Goal: Feedback & Contribution: Submit feedback/report problem

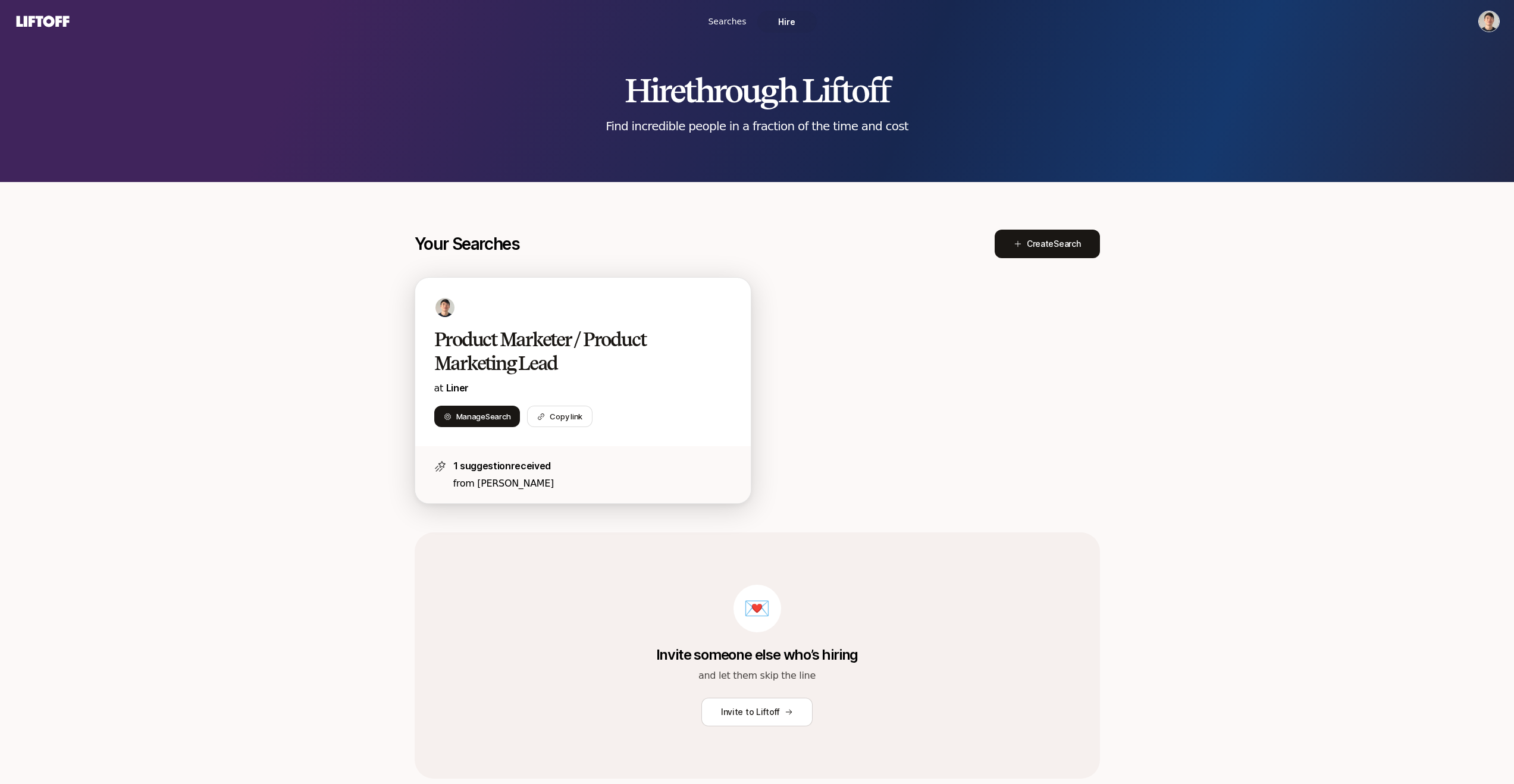
click at [585, 480] on p "from [PERSON_NAME]" at bounding box center [593, 483] width 279 height 15
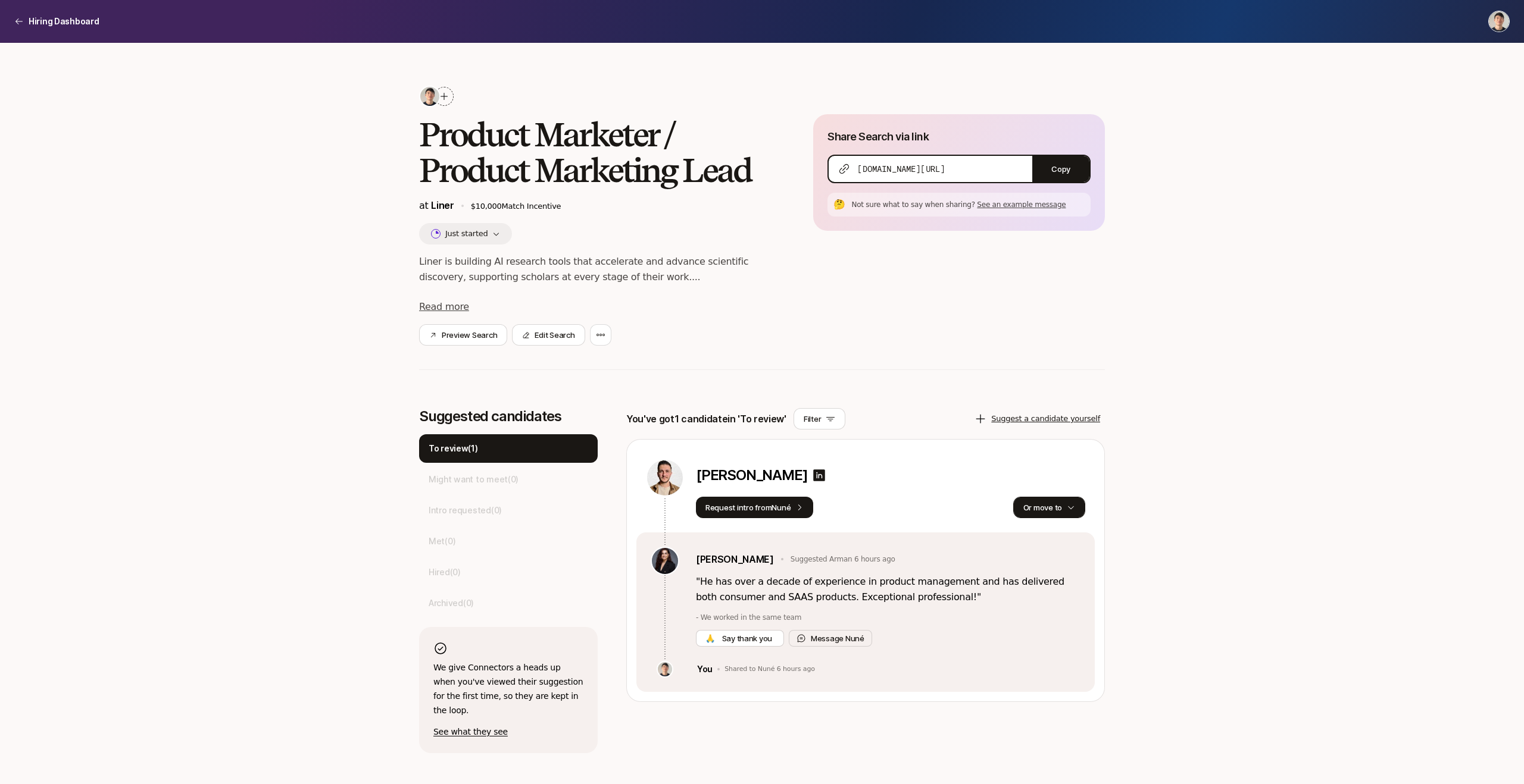
click at [1034, 506] on button "Or move to" at bounding box center [1049, 507] width 72 height 22
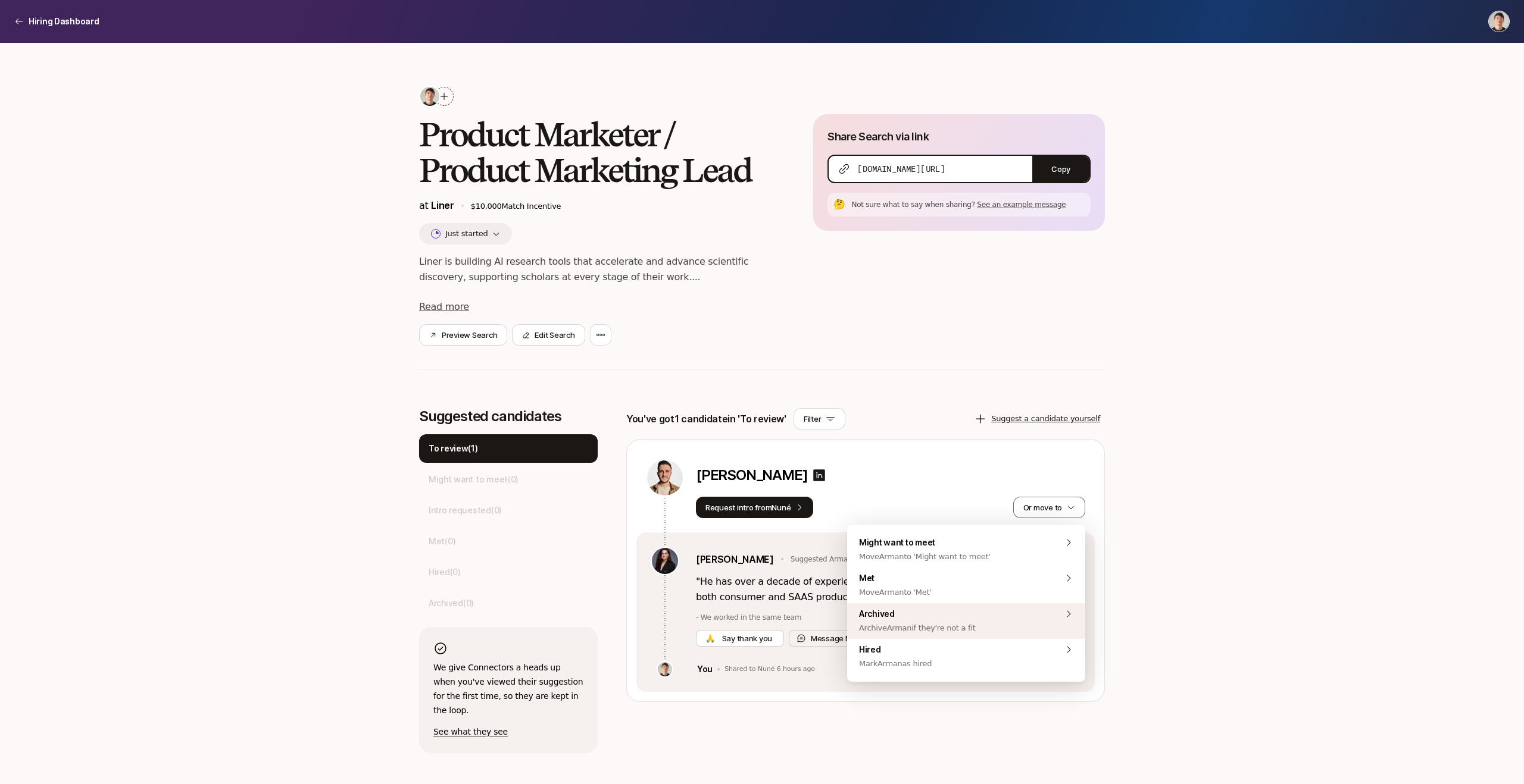
click at [994, 622] on div "Archived Archive Arman if they're not a fit" at bounding box center [965, 621] width 238 height 36
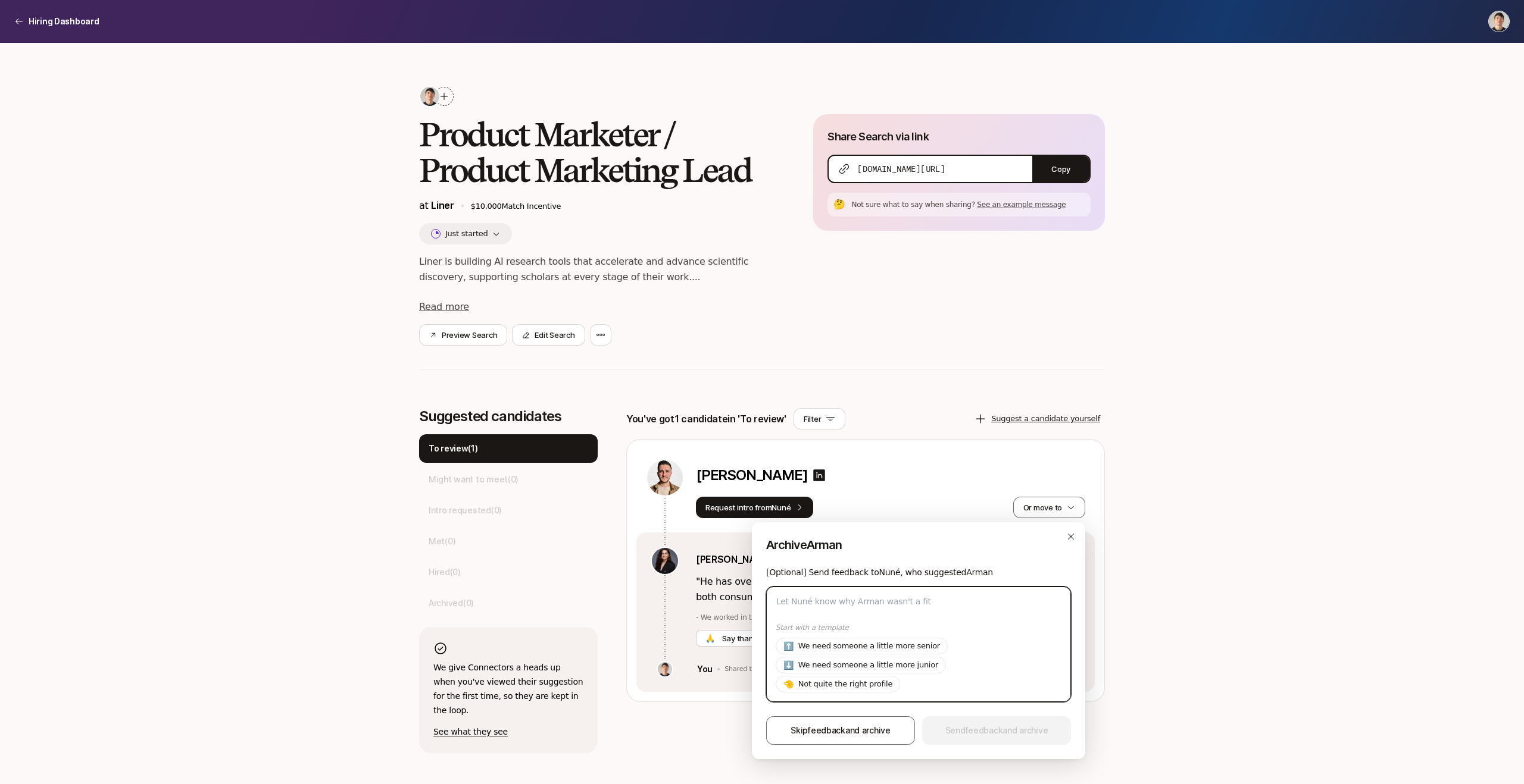
click at [876, 605] on textarea at bounding box center [918, 645] width 304 height 116
type textarea "W"
type textarea "x"
type textarea "We"
type textarea "x"
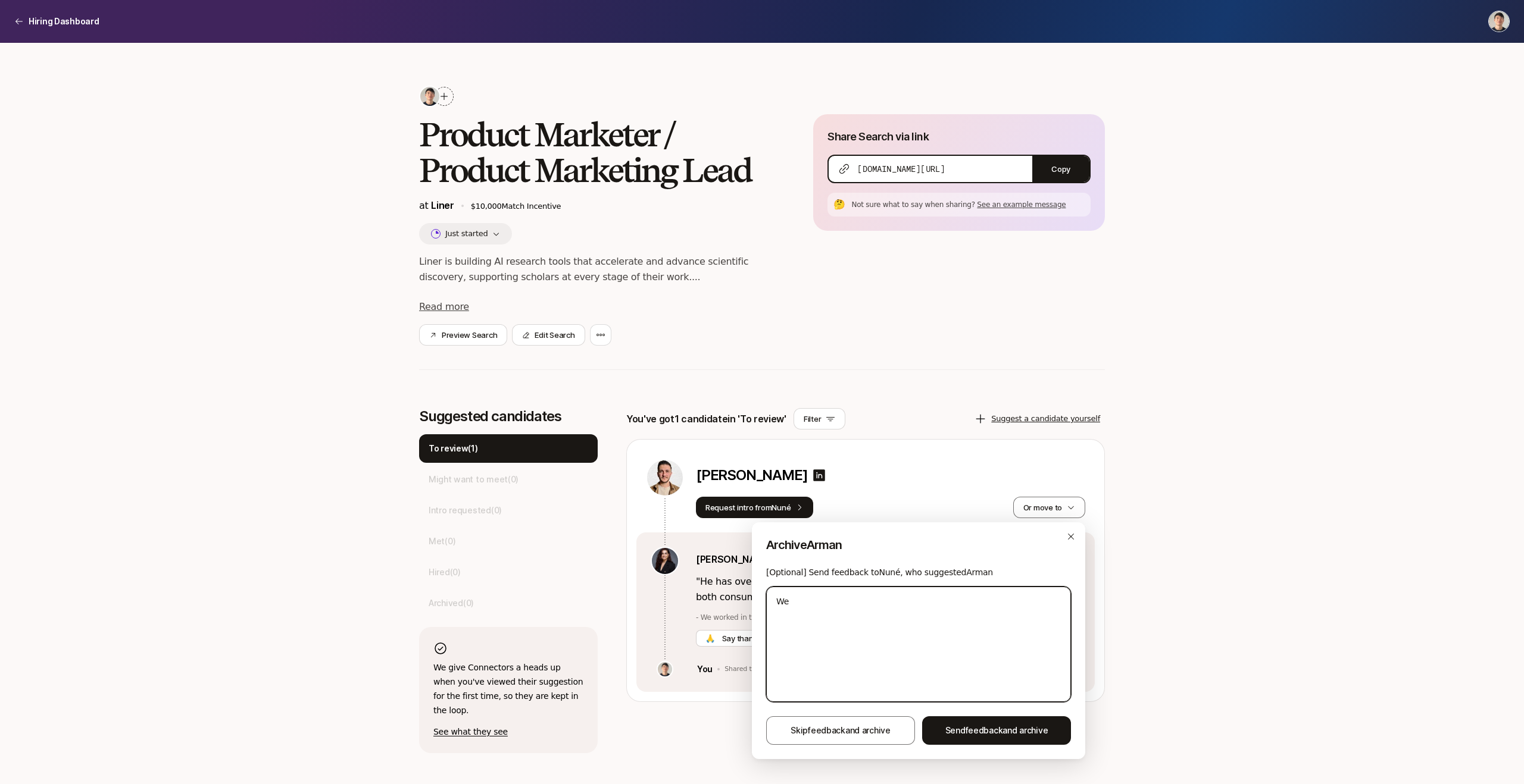
type textarea "We"
type textarea "x"
type textarea "We n"
type textarea "x"
type textarea "We ne"
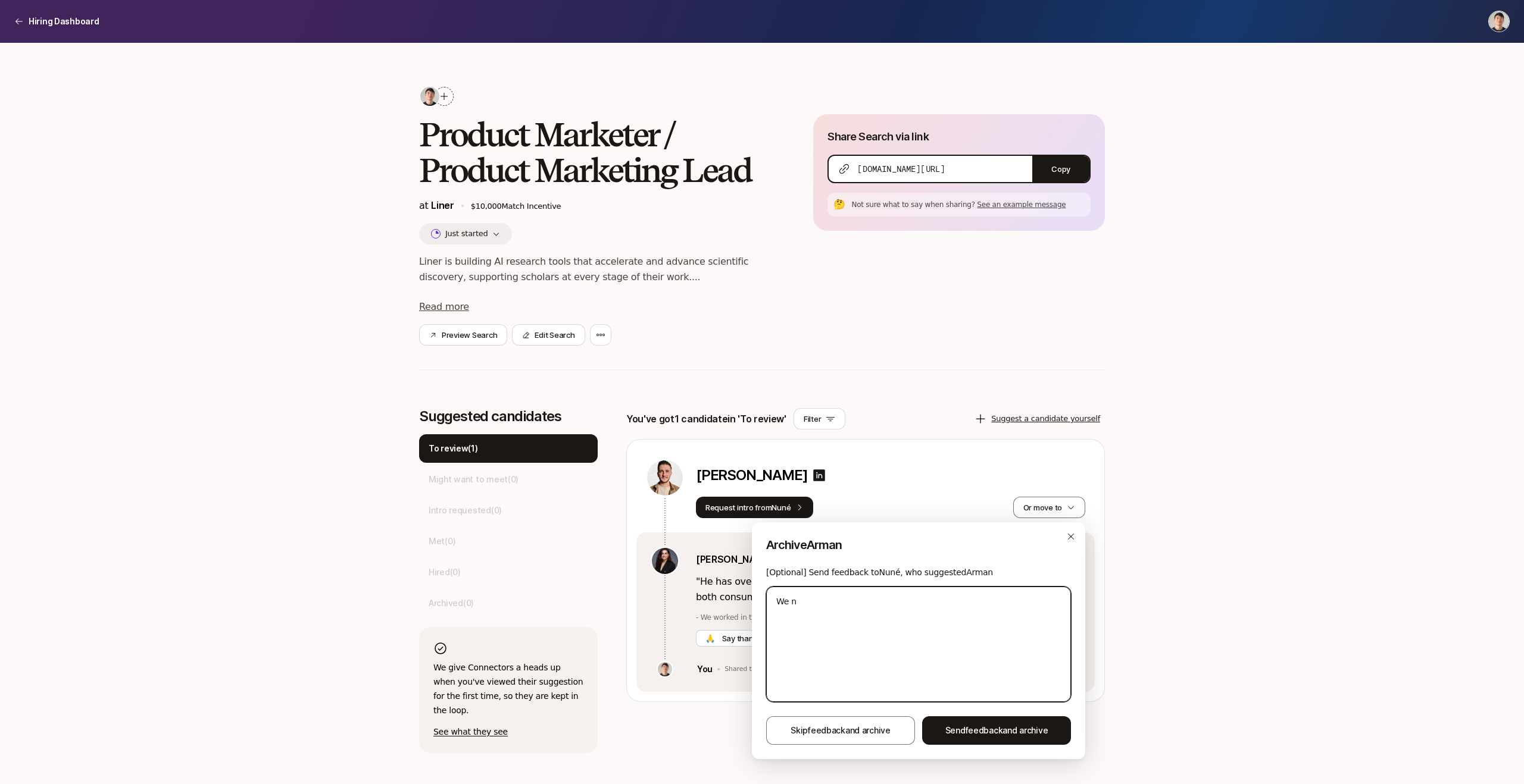
type textarea "x"
type textarea "We nee"
type textarea "x"
type textarea "We need"
type textarea "x"
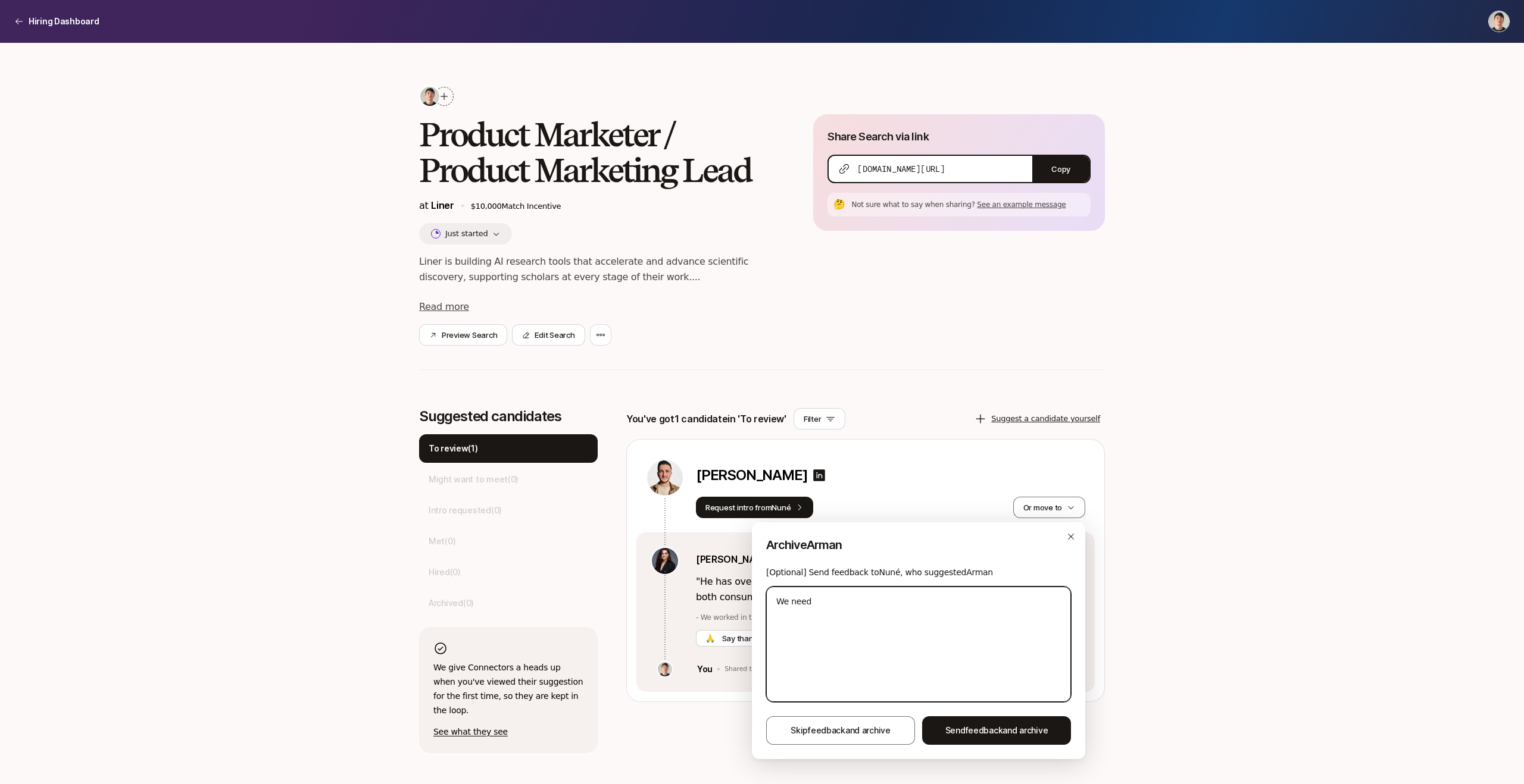
type textarea "We need"
type textarea "x"
type textarea "We need t"
type textarea "x"
type textarea "We need to"
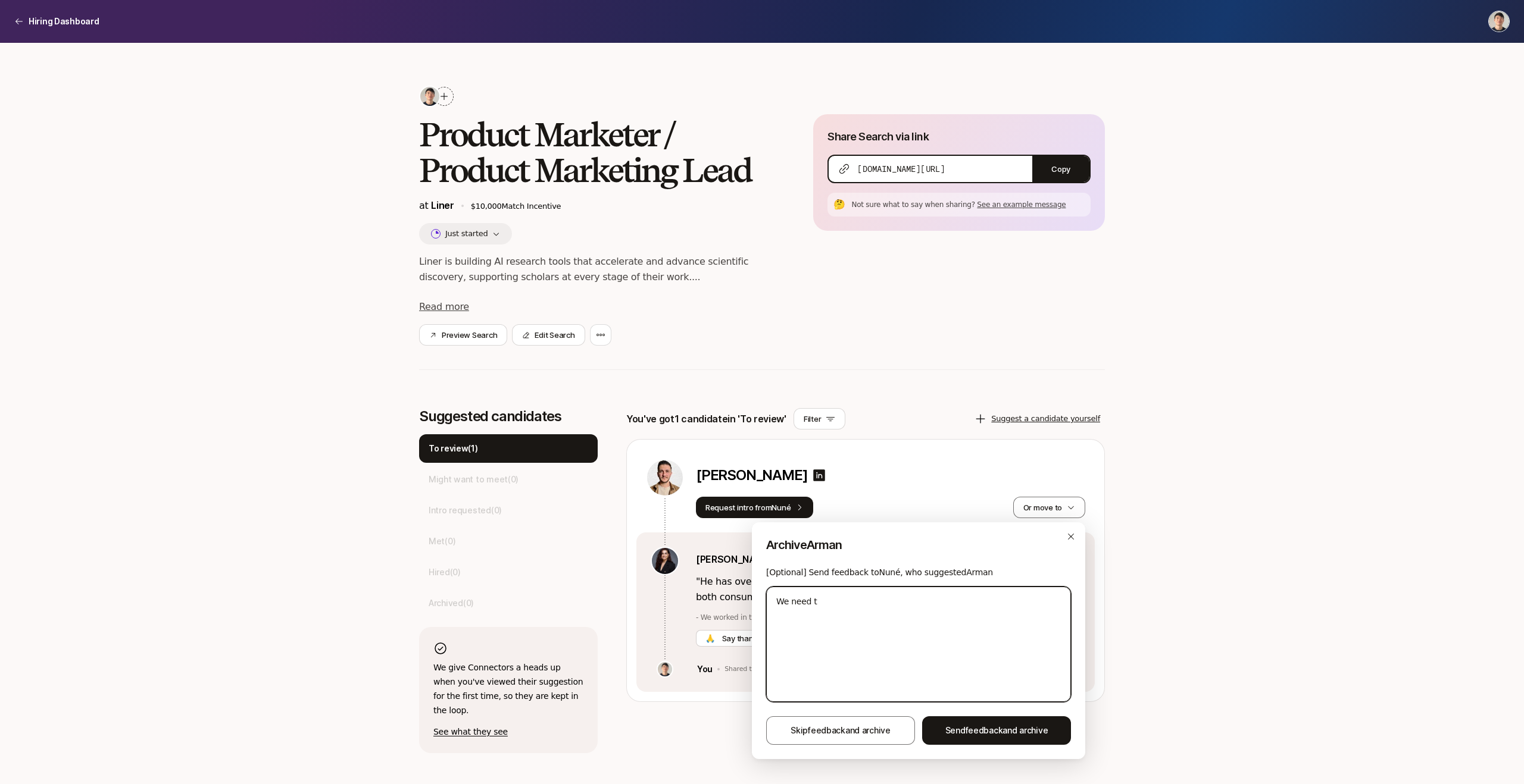
type textarea "x"
type textarea "We need to"
type textarea "x"
type textarea "We need to"
type textarea "x"
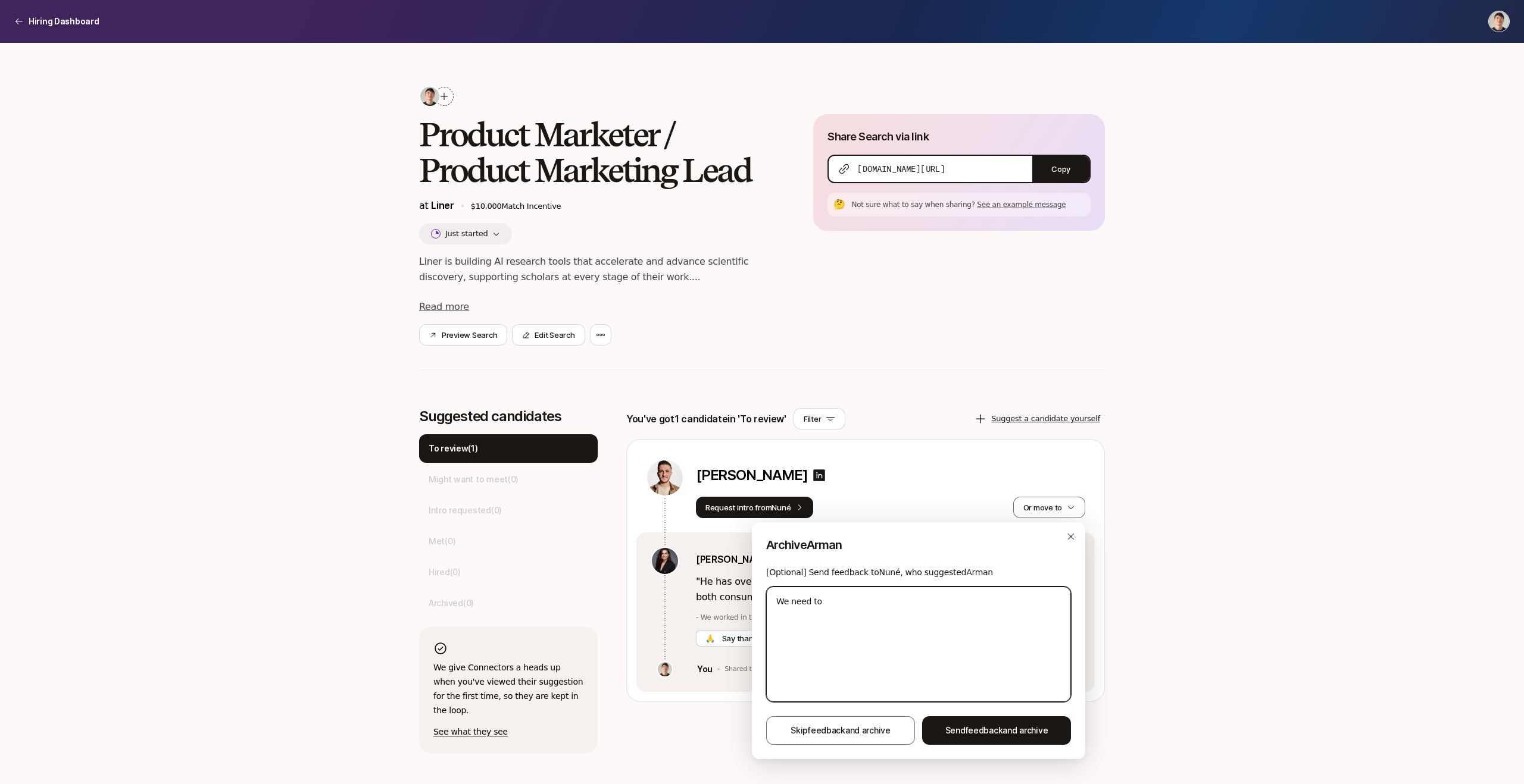
type textarea "We need t"
type textarea "x"
type textarea "We need t"
click at [826, 475] on icon at bounding box center [818, 475] width 14 height 14
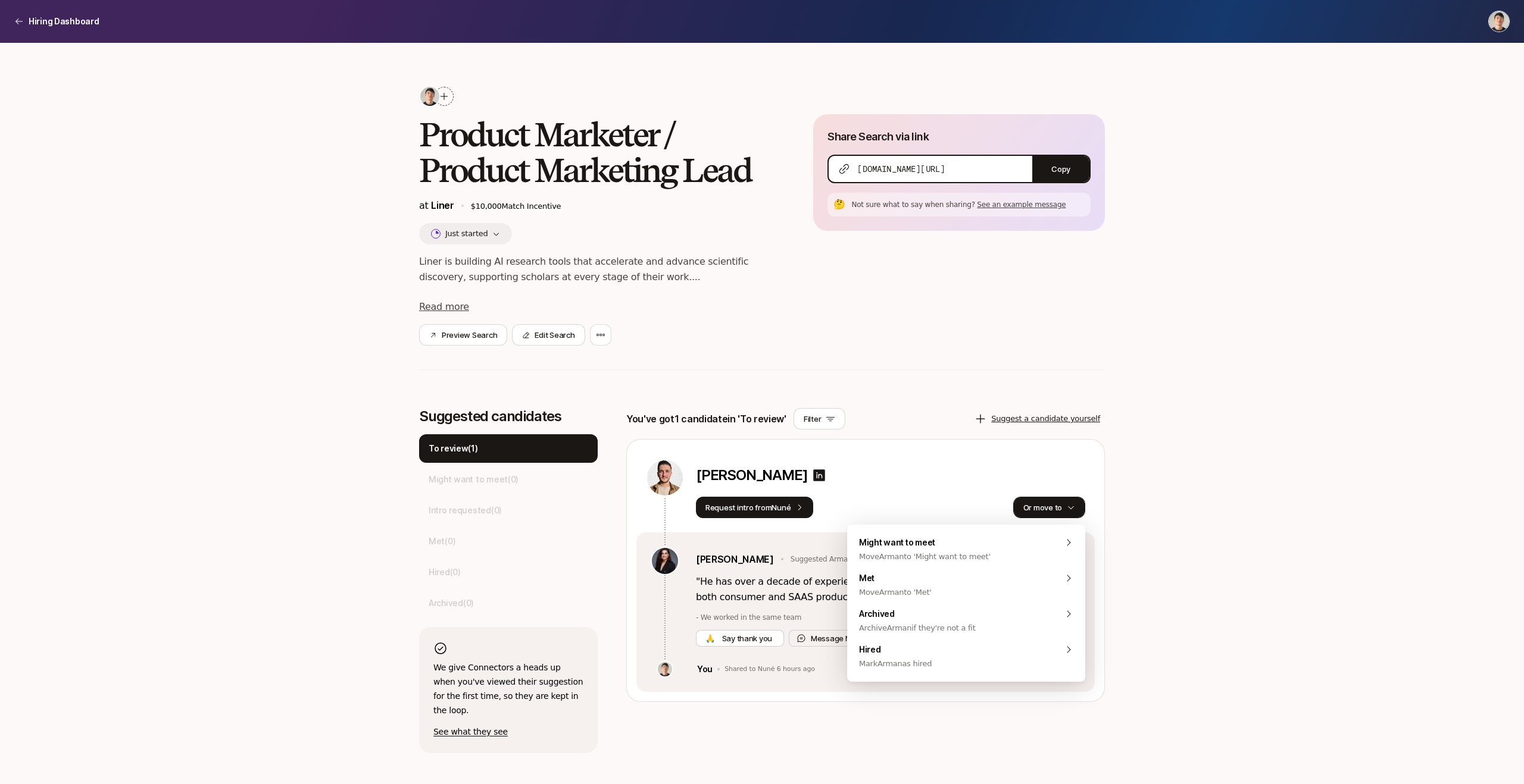
click at [1025, 505] on button "Or move to" at bounding box center [1049, 507] width 72 height 22
click at [915, 621] on span "Archive Arman if they're not a fit" at bounding box center [917, 628] width 117 height 14
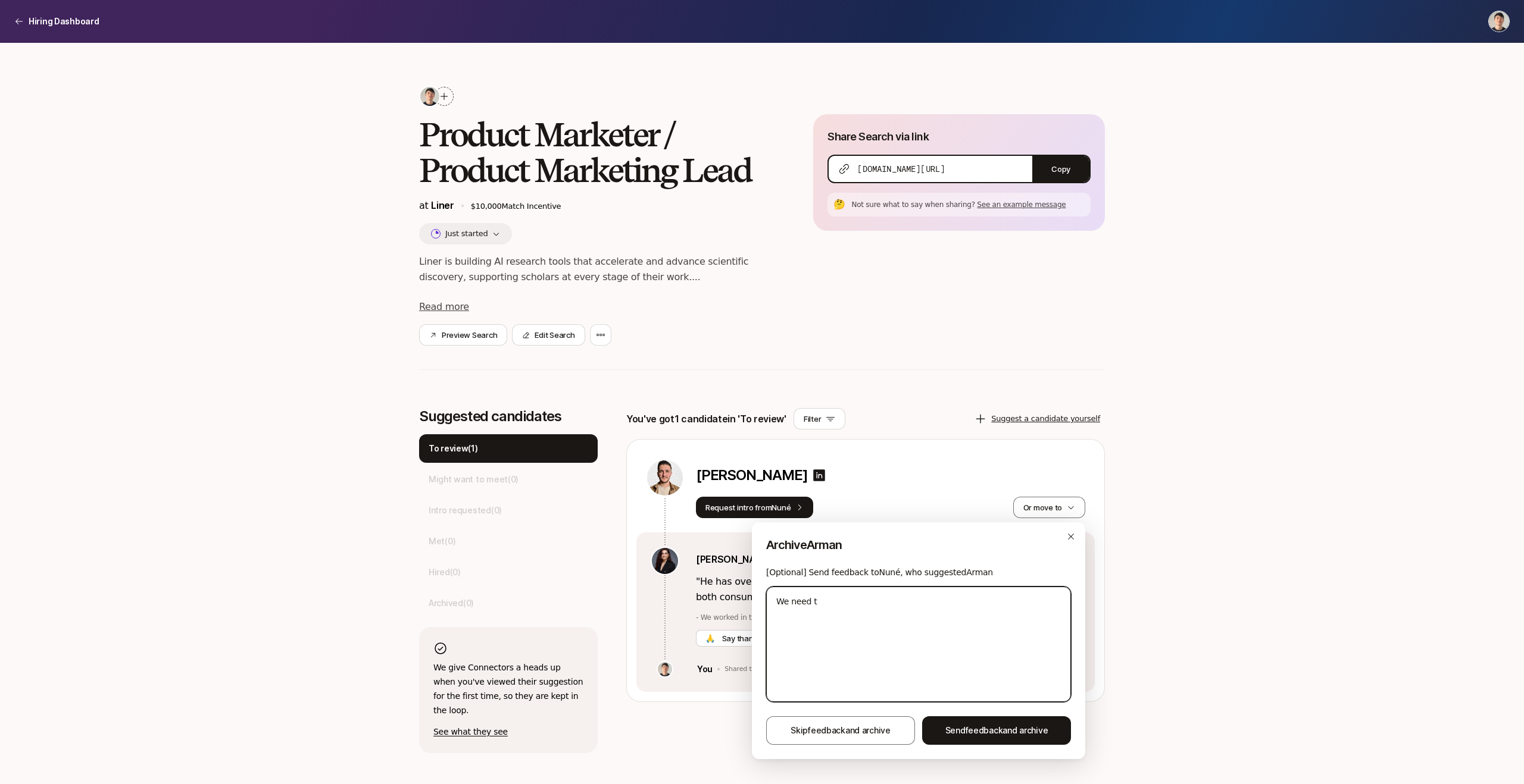
click at [857, 617] on textarea "We need t" at bounding box center [918, 645] width 304 height 116
type textarea "x"
type textarea "TWe need t"
type textarea "x"
type textarea "ThWe need t"
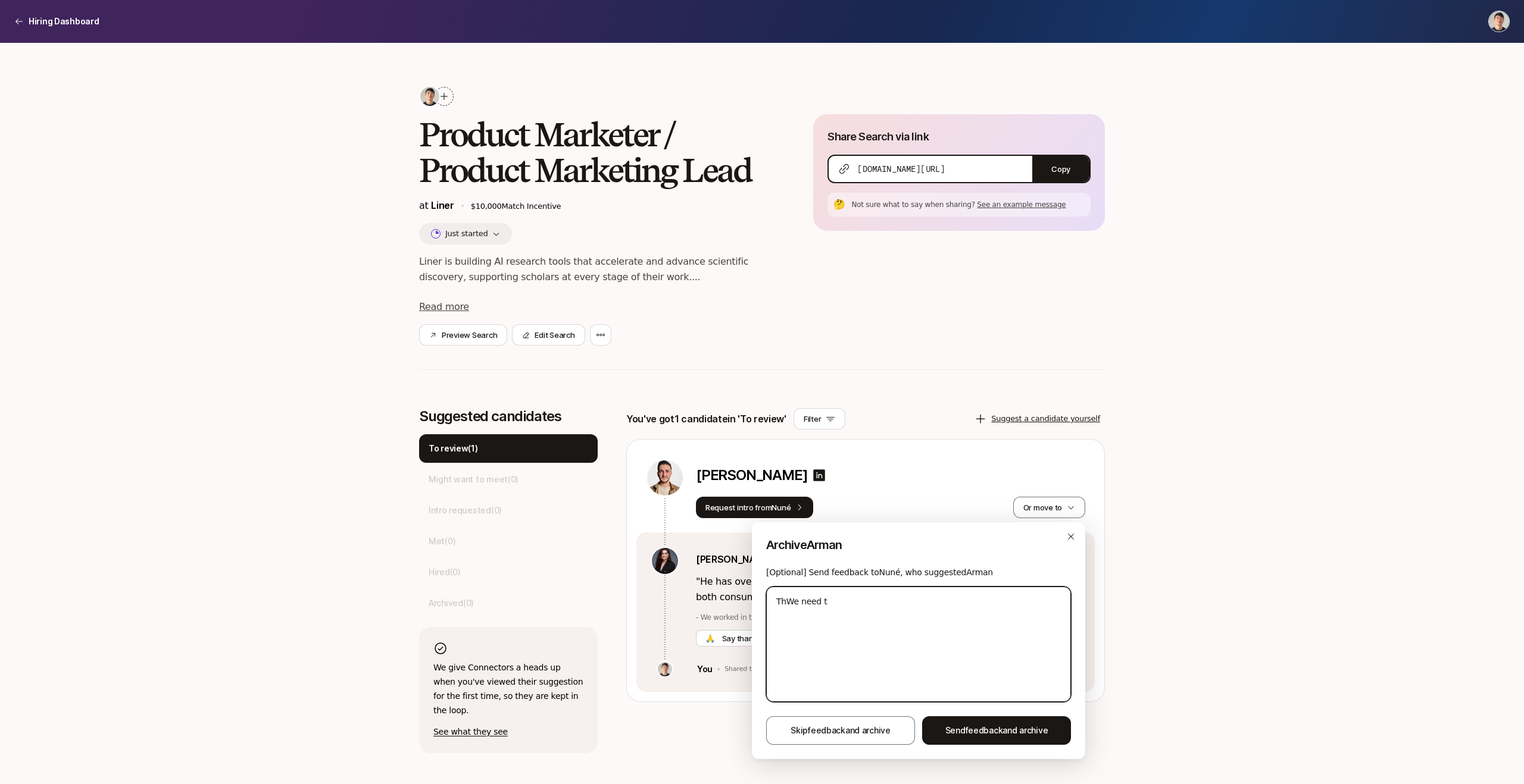
type textarea "x"
type textarea "ThaWe need t"
type textarea "x"
type textarea "ThanWe need t"
type textarea "x"
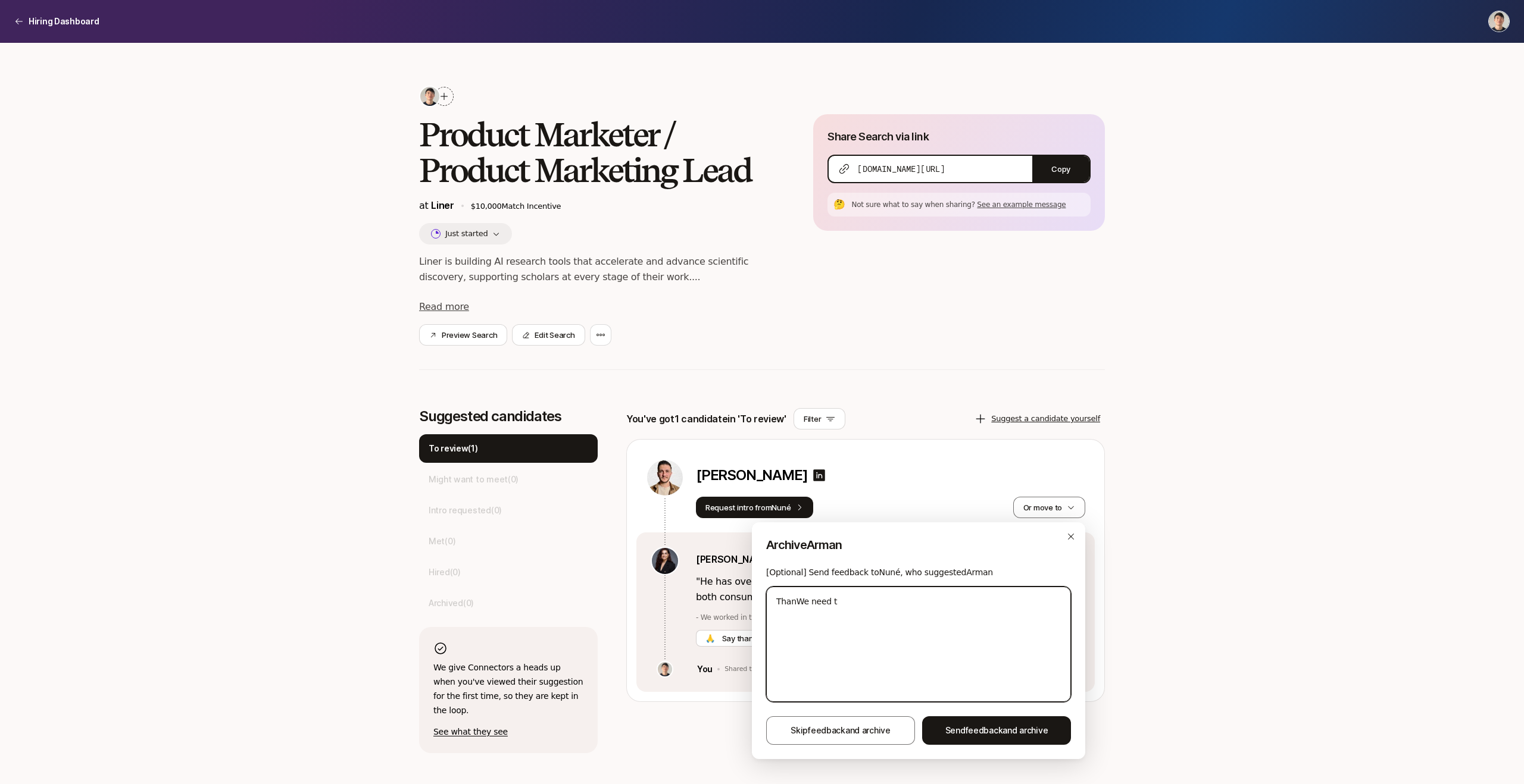
type textarea "ThankWe need t"
type textarea "x"
type textarea "Thank We need t"
type textarea "x"
type textarea "Thank yoWe need t"
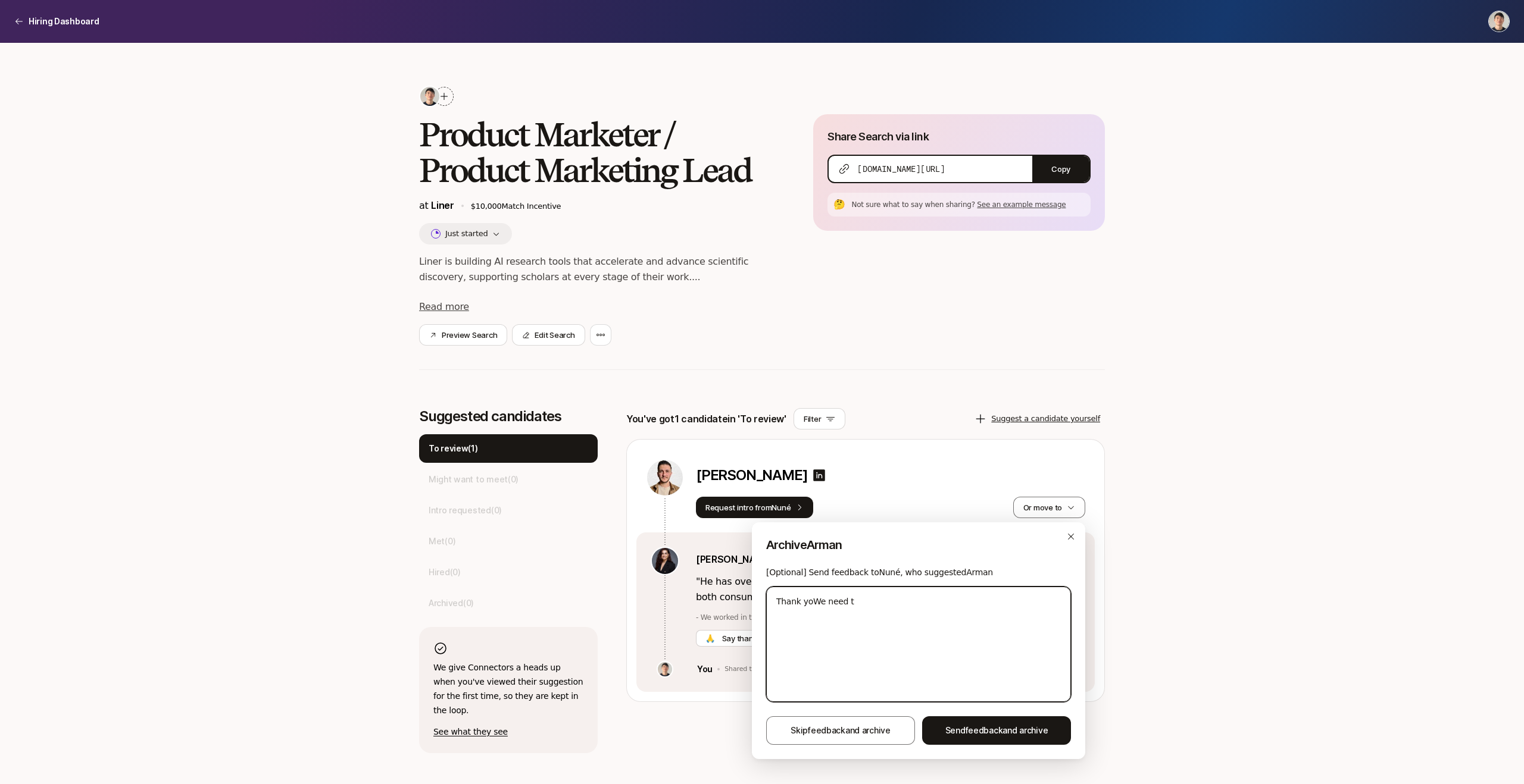
type textarea "x"
type textarea "Thank youWe need t"
type textarea "x"
type textarea "Thank you We need t"
type textarea "x"
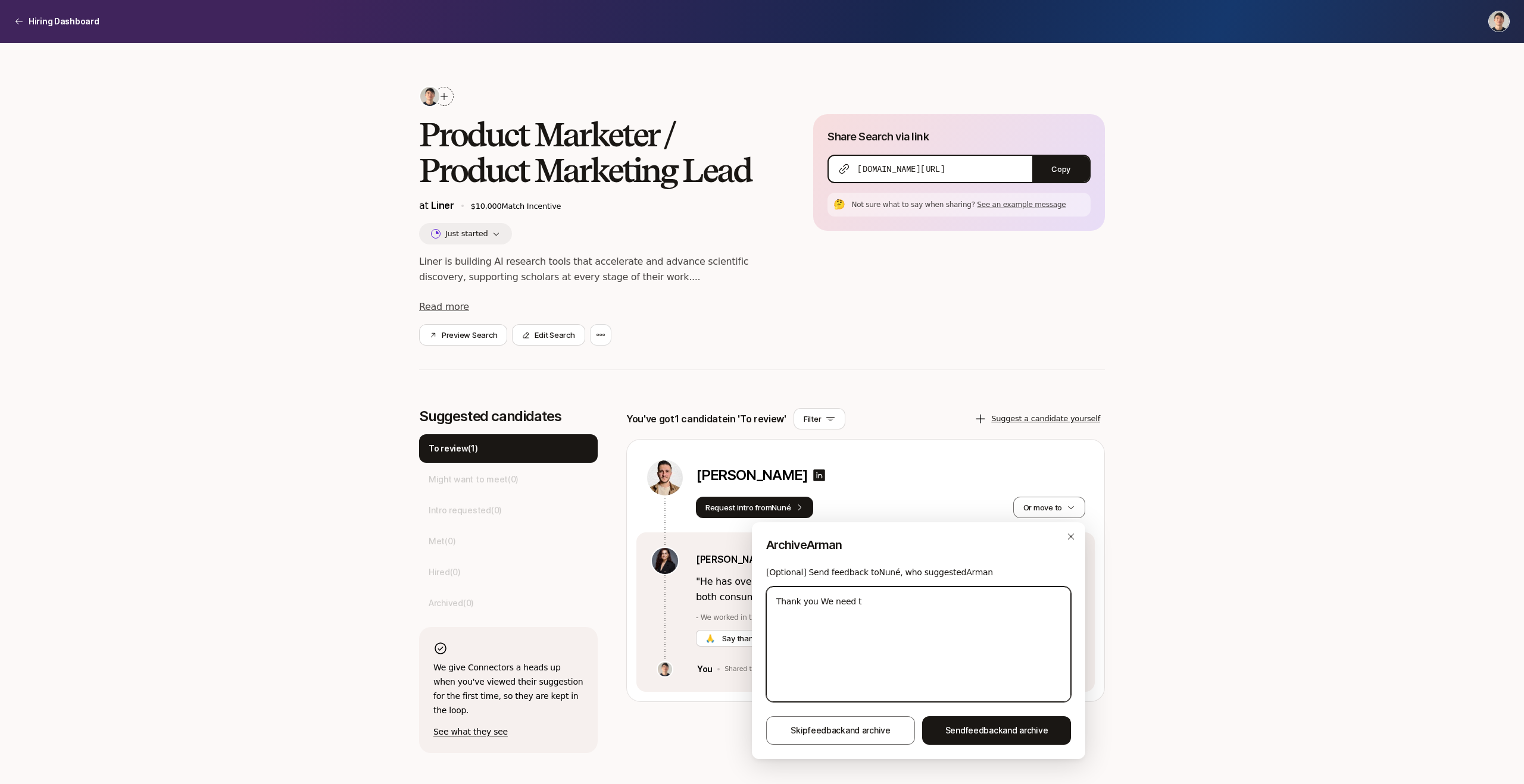
type textarea "Thank you fWe need t"
type textarea "x"
type textarea "Thank you foWe need t"
type textarea "x"
type textarea "Thank you forWe need t"
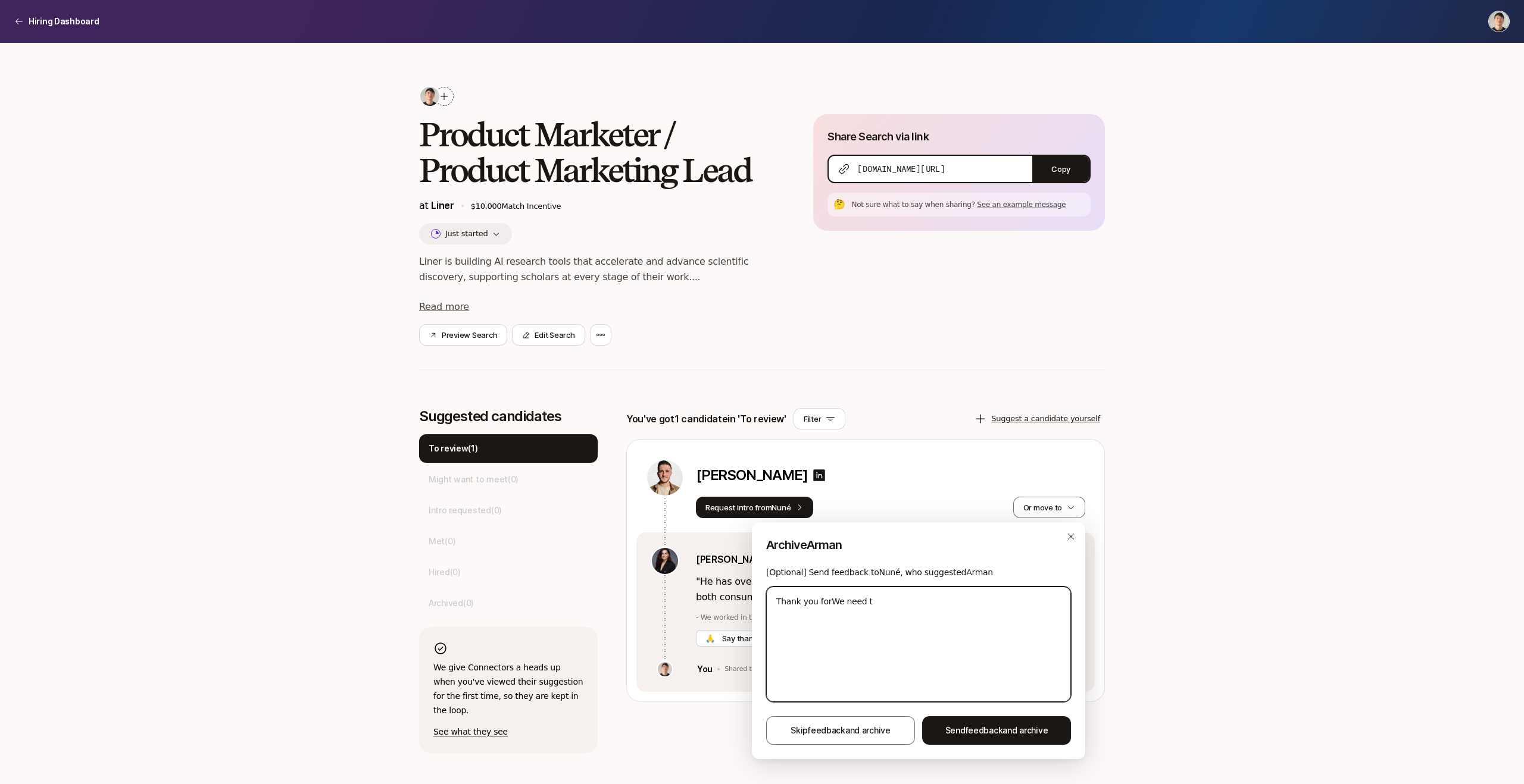
type textarea "x"
type textarea "Thank you for We need t"
type textarea "x"
type textarea "Thank you for tWe need t"
type textarea "x"
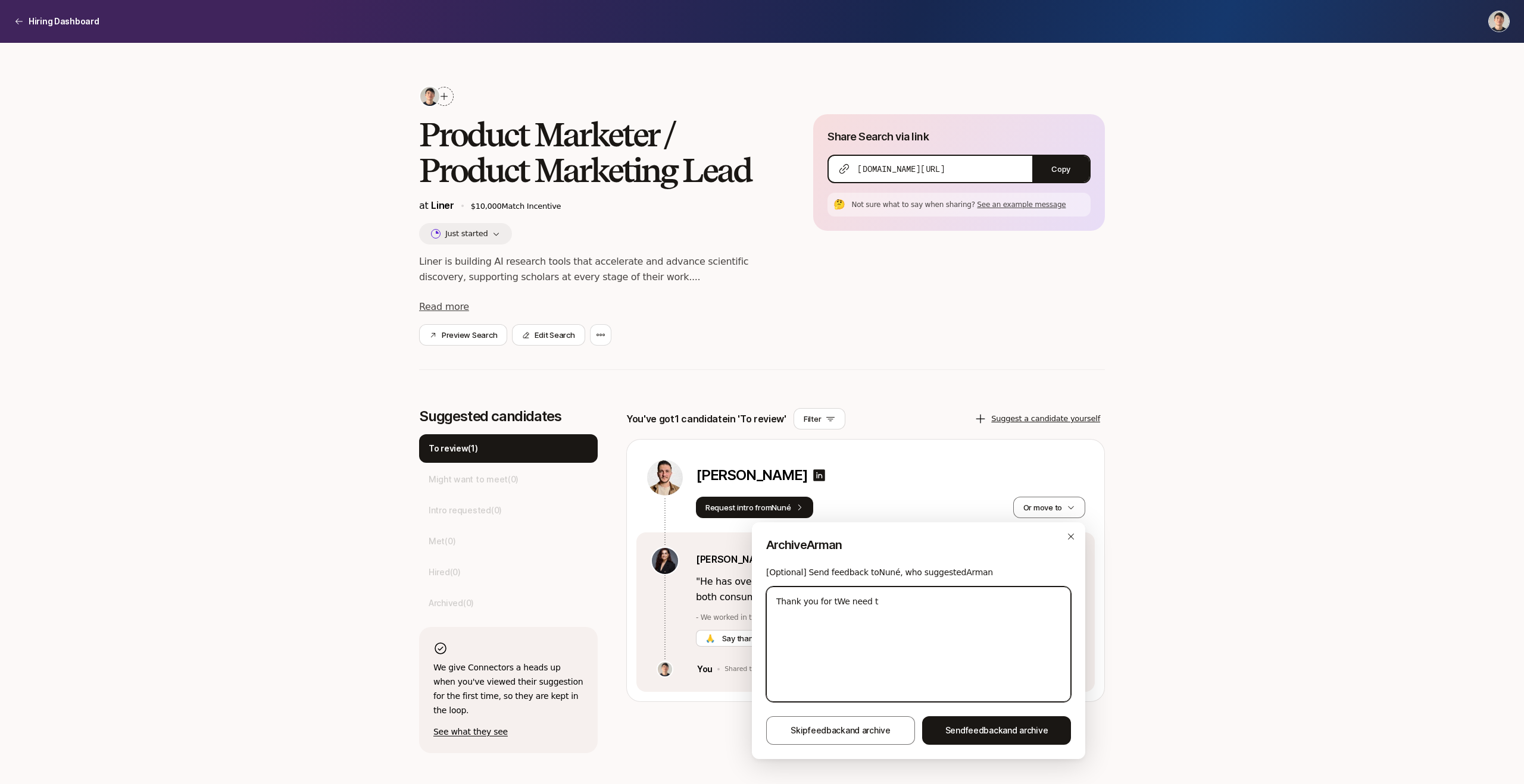
type textarea "Thank you for thWe need t"
type textarea "x"
type textarea "Thank you for theWe need t"
type textarea "x"
type textarea "Thank you for the We need t"
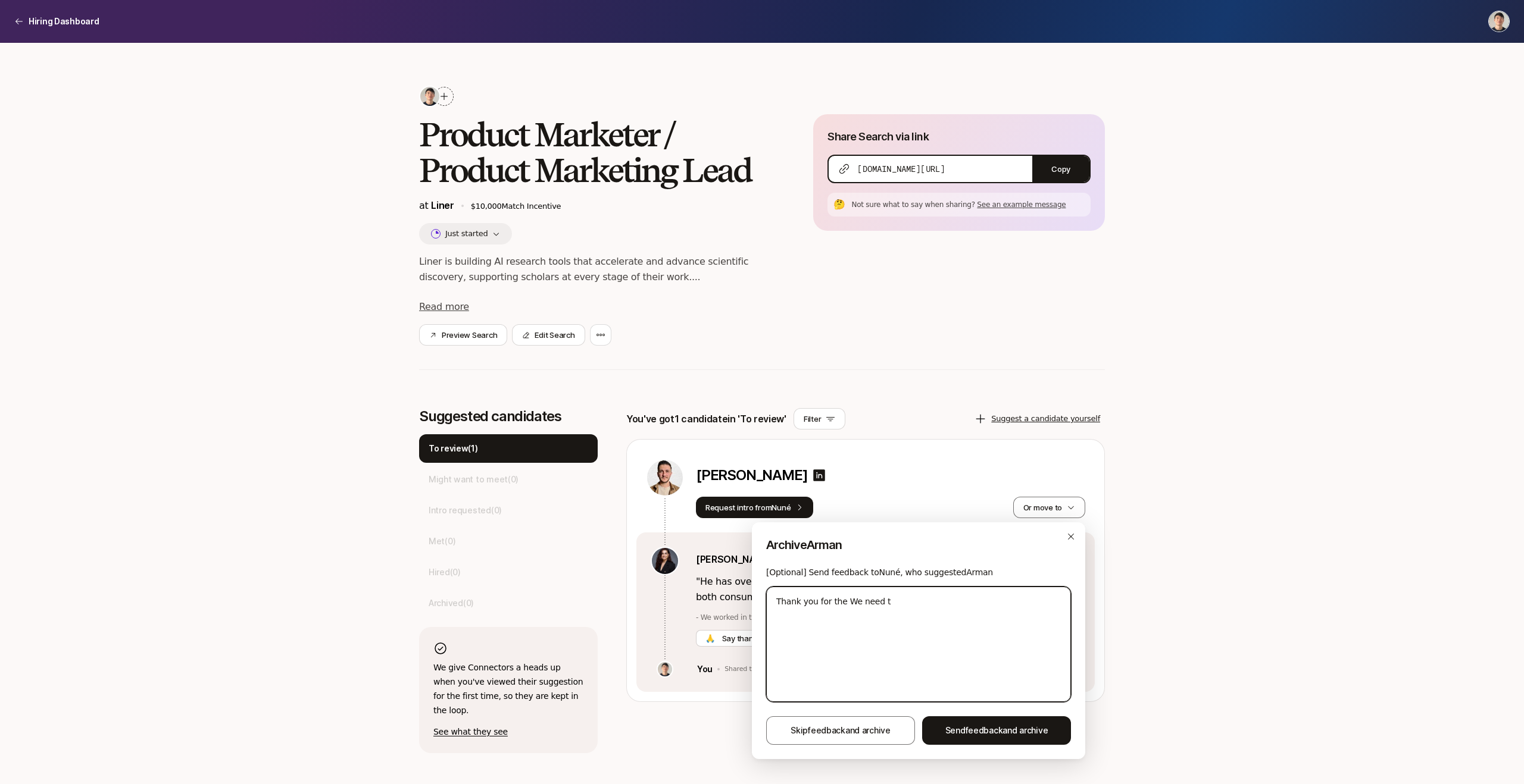
type textarea "x"
type textarea "Thank you for the oWe need t"
type textarea "x"
type textarea "Thank you for the We need t"
type textarea "x"
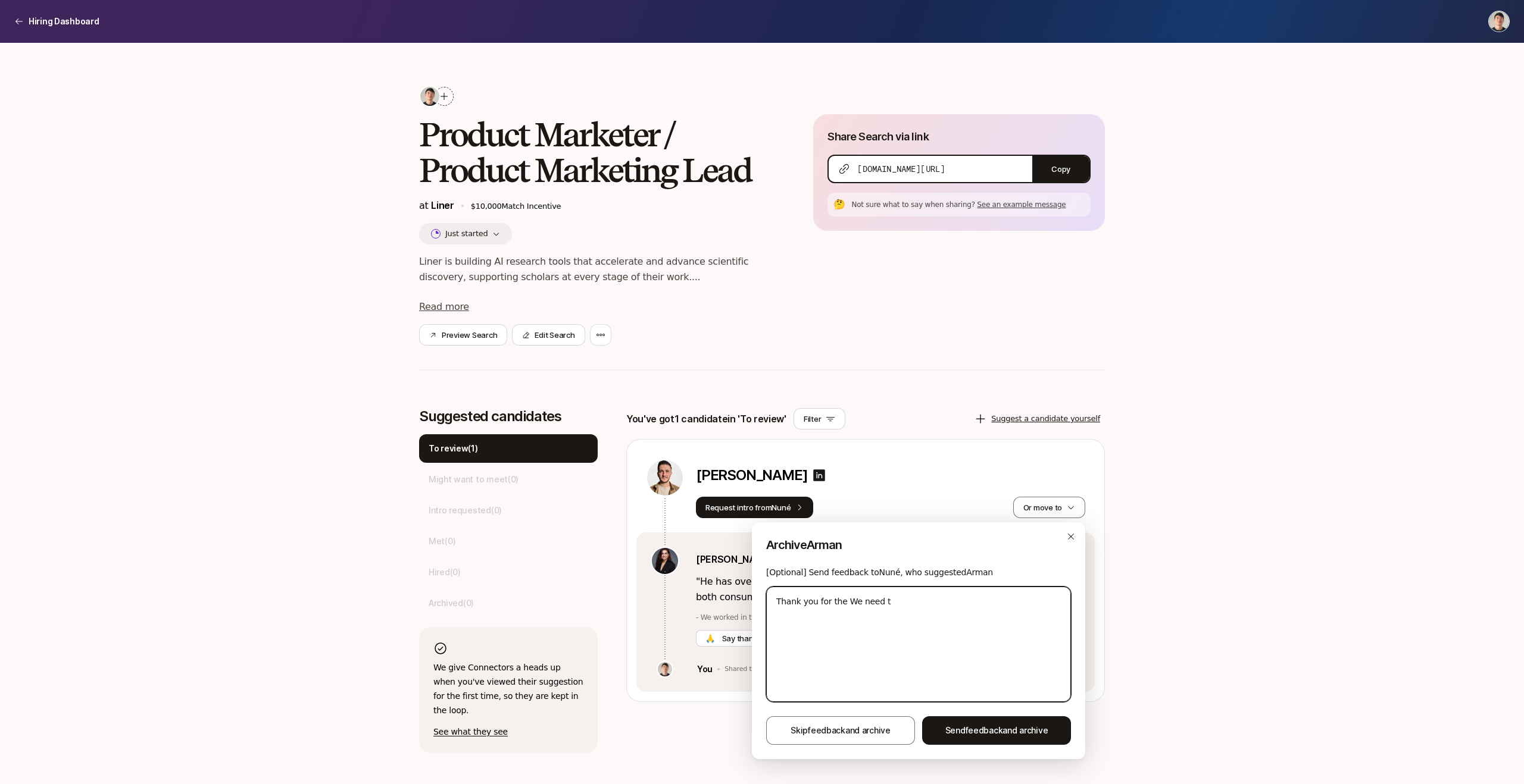
type textarea "Thank you for theWe need t"
type textarea "x"
type textarea "Thank you for thWe need t"
type textarea "x"
type textarea "Thank you for tWe need t"
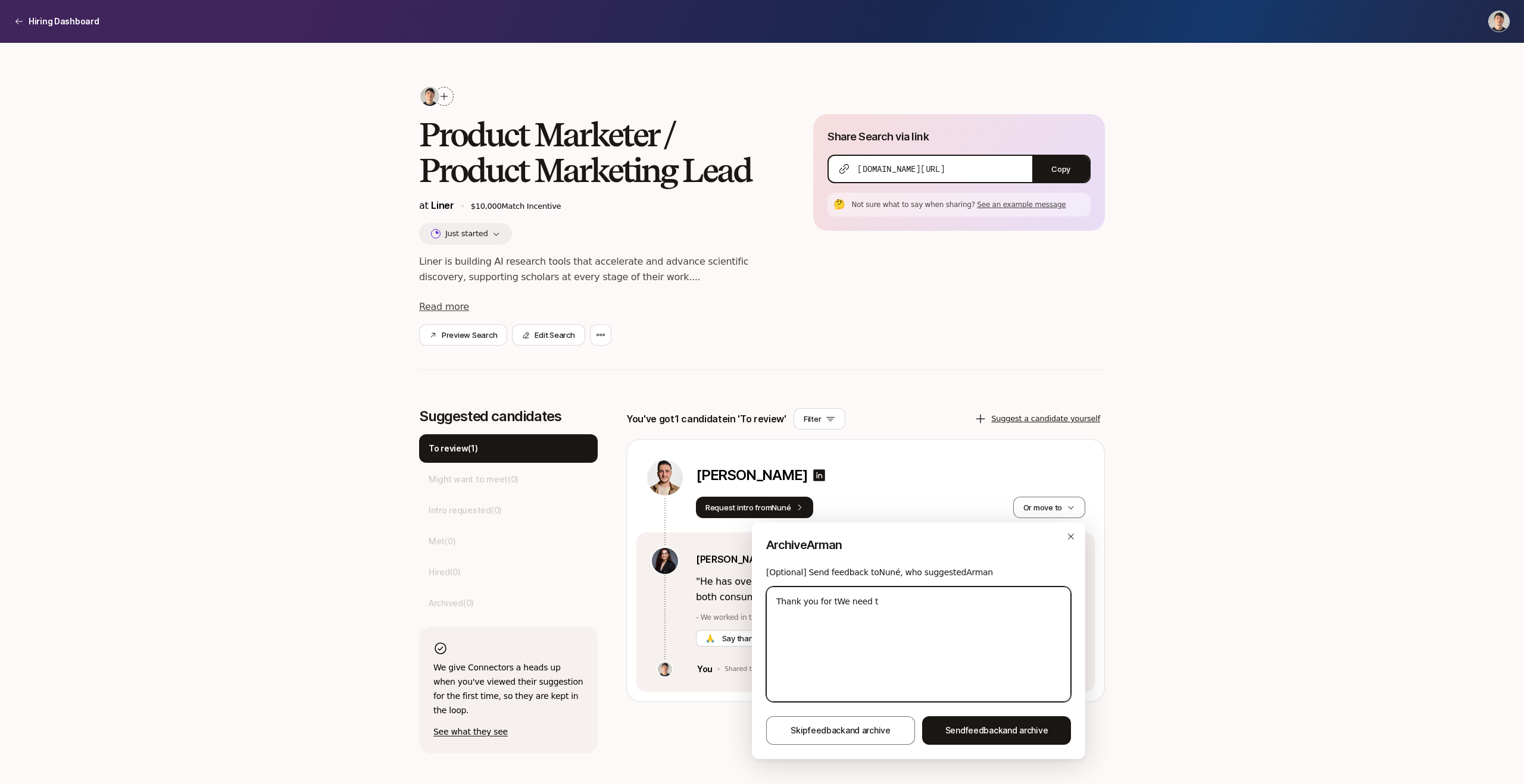
type textarea "x"
type textarea "Thank you for We need t"
type textarea "x"
type textarea "Thank you for tWe need t"
type textarea "x"
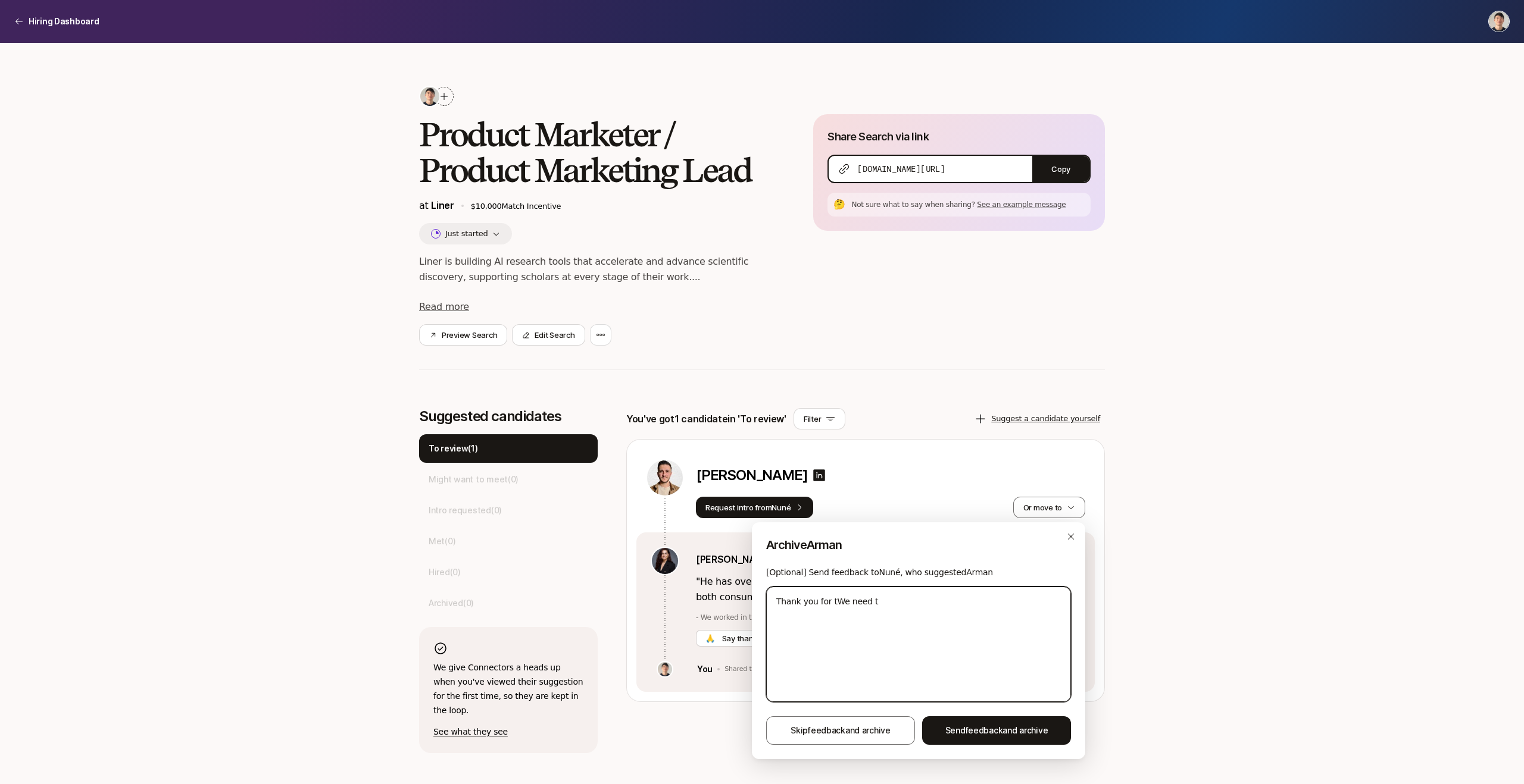
type textarea "Thank you for thWe need t"
type textarea "x"
type textarea "Thank you for theWe need t"
type textarea "x"
type textarea "Thank you for the We need t"
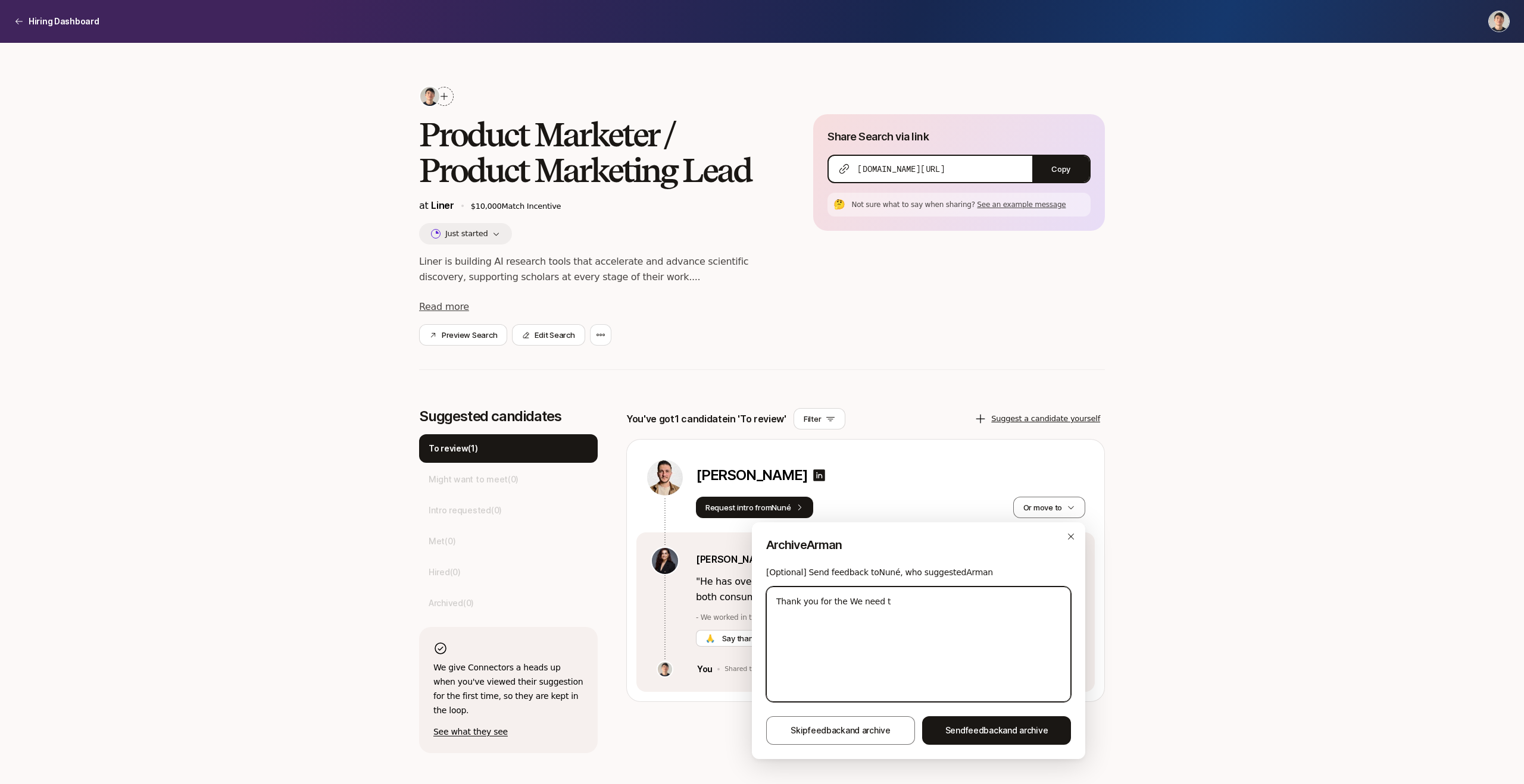
type textarea "x"
type textarea "Thank you for the iWe need t"
type textarea "x"
type textarea "Thank you for the inWe need t"
type textarea "x"
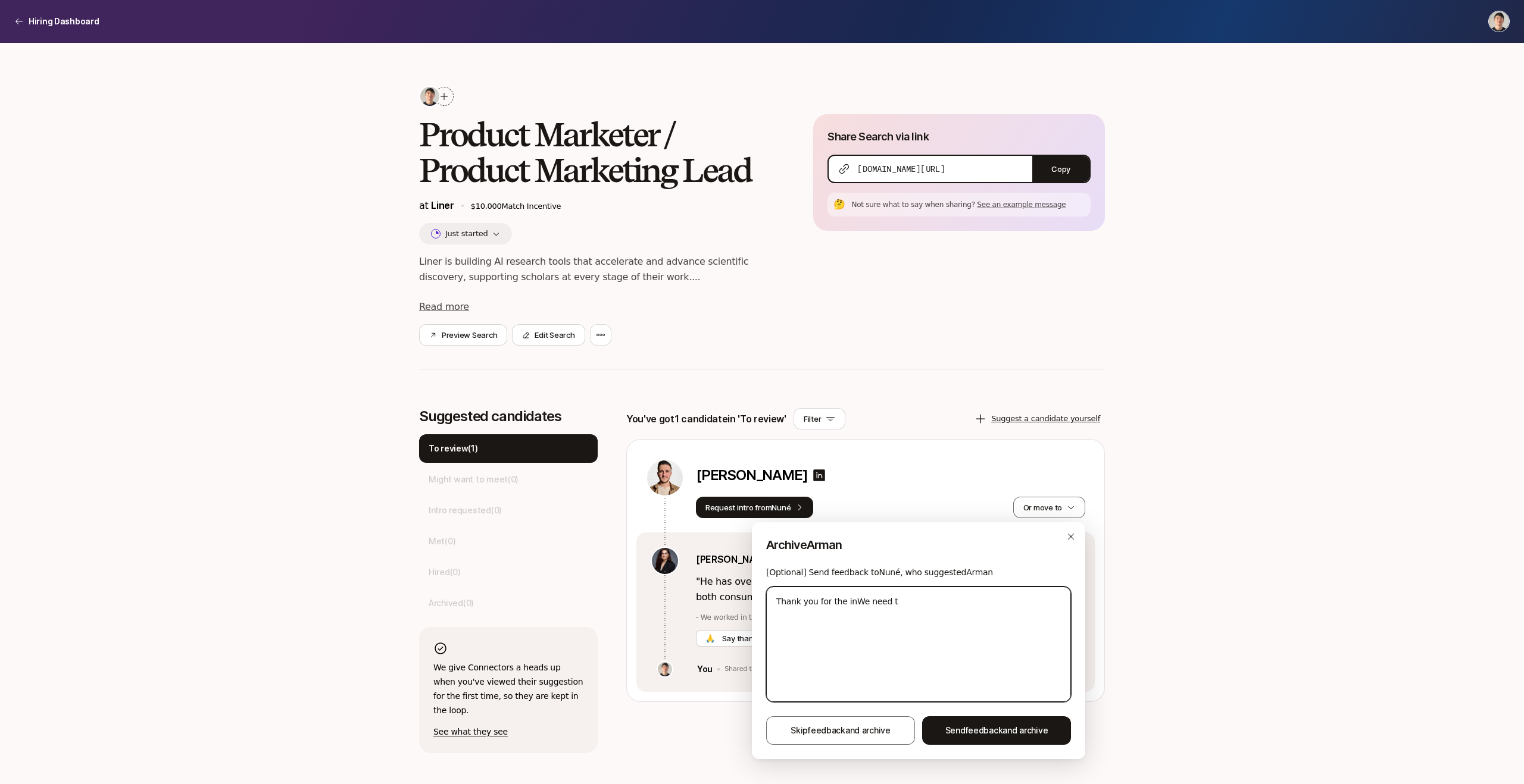
type textarea "Thank you for the intWe need t"
type textarea "x"
type textarea "Thank you for the intrWe need t"
type textarea "x"
type textarea "Thank you for the introWe need t"
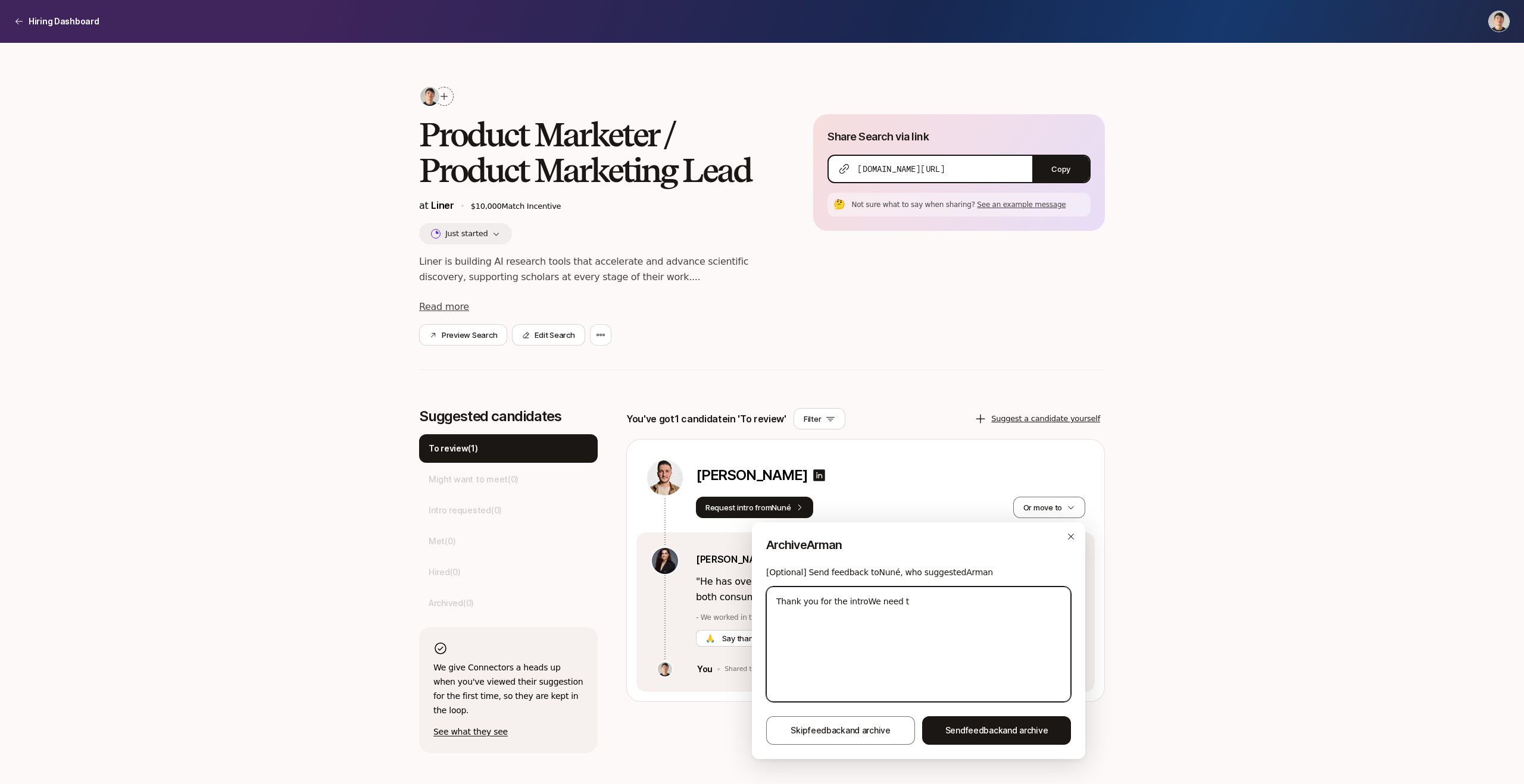
type textarea "x"
type textarea "Thank you for the intro!We need t"
type textarea "x"
type textarea "Thank you for the intro! We need t"
type textarea "x"
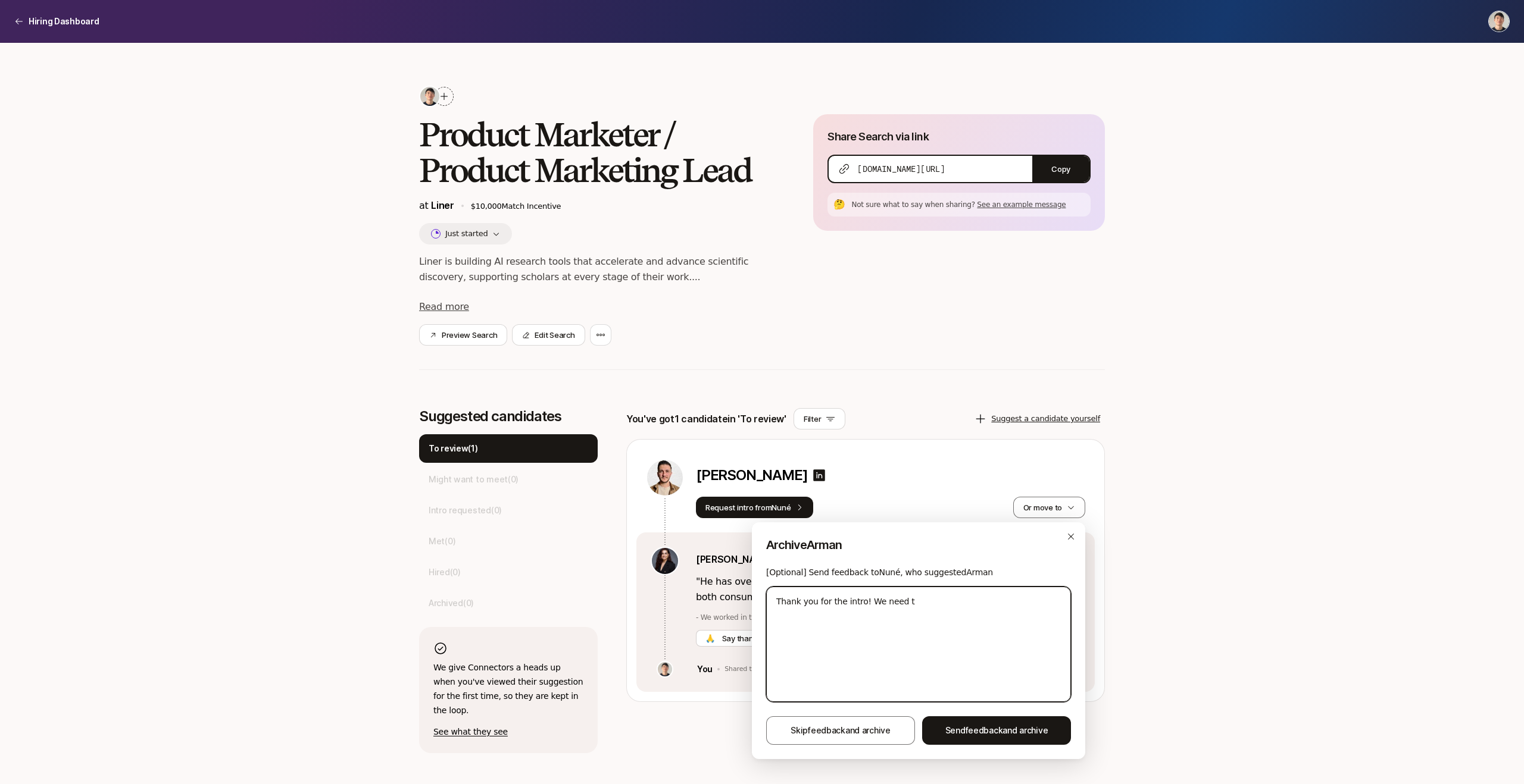
type textarea "Thank you for the intro! We need t"
type textarea "x"
type textarea "Thank you for the intro! We need"
type textarea "x"
type textarea "Thank you for the intro! We need s"
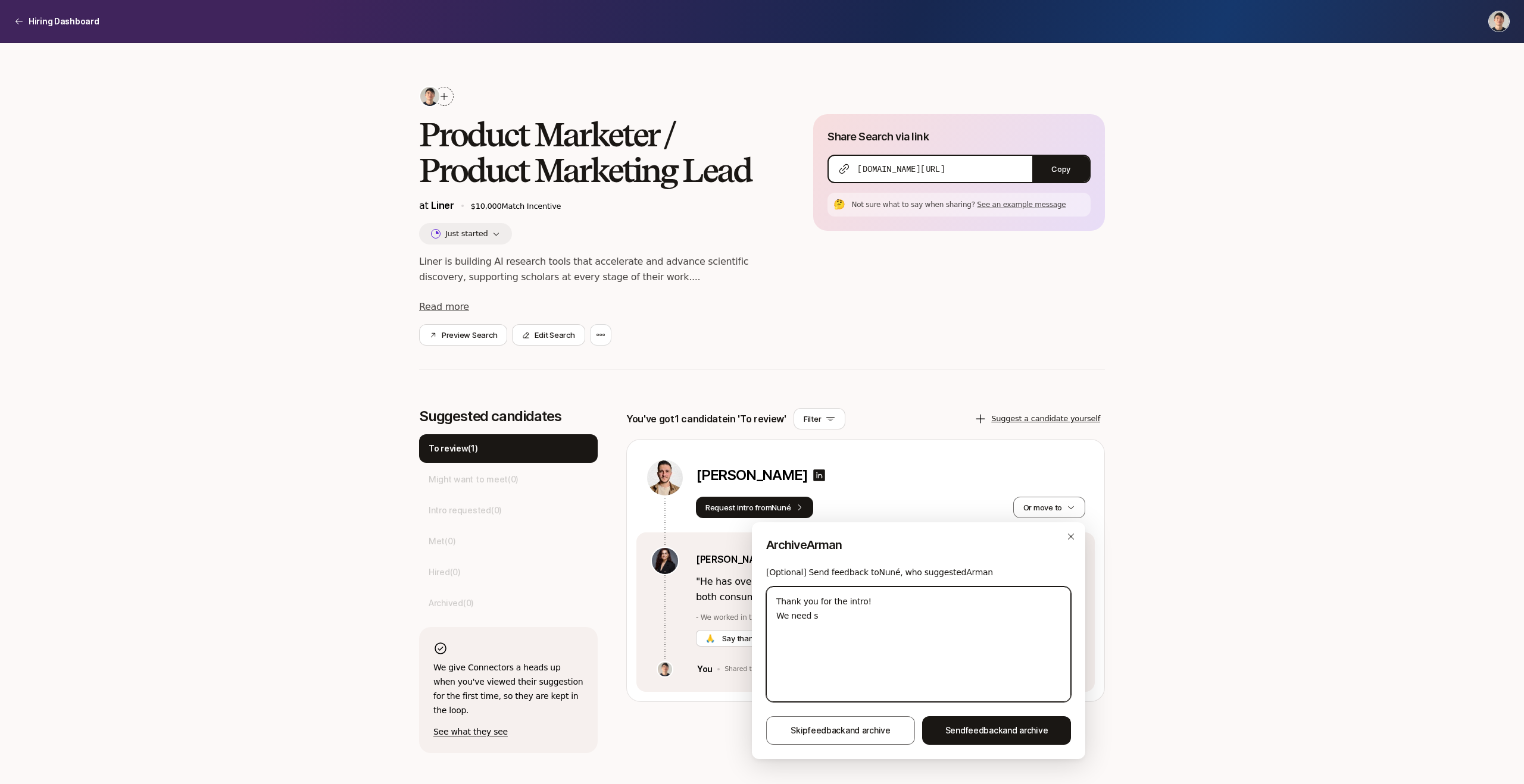
type textarea "x"
type textarea "Thank you for the intro! We need so"
type textarea "x"
type textarea "Thank you for the intro! We need som"
type textarea "x"
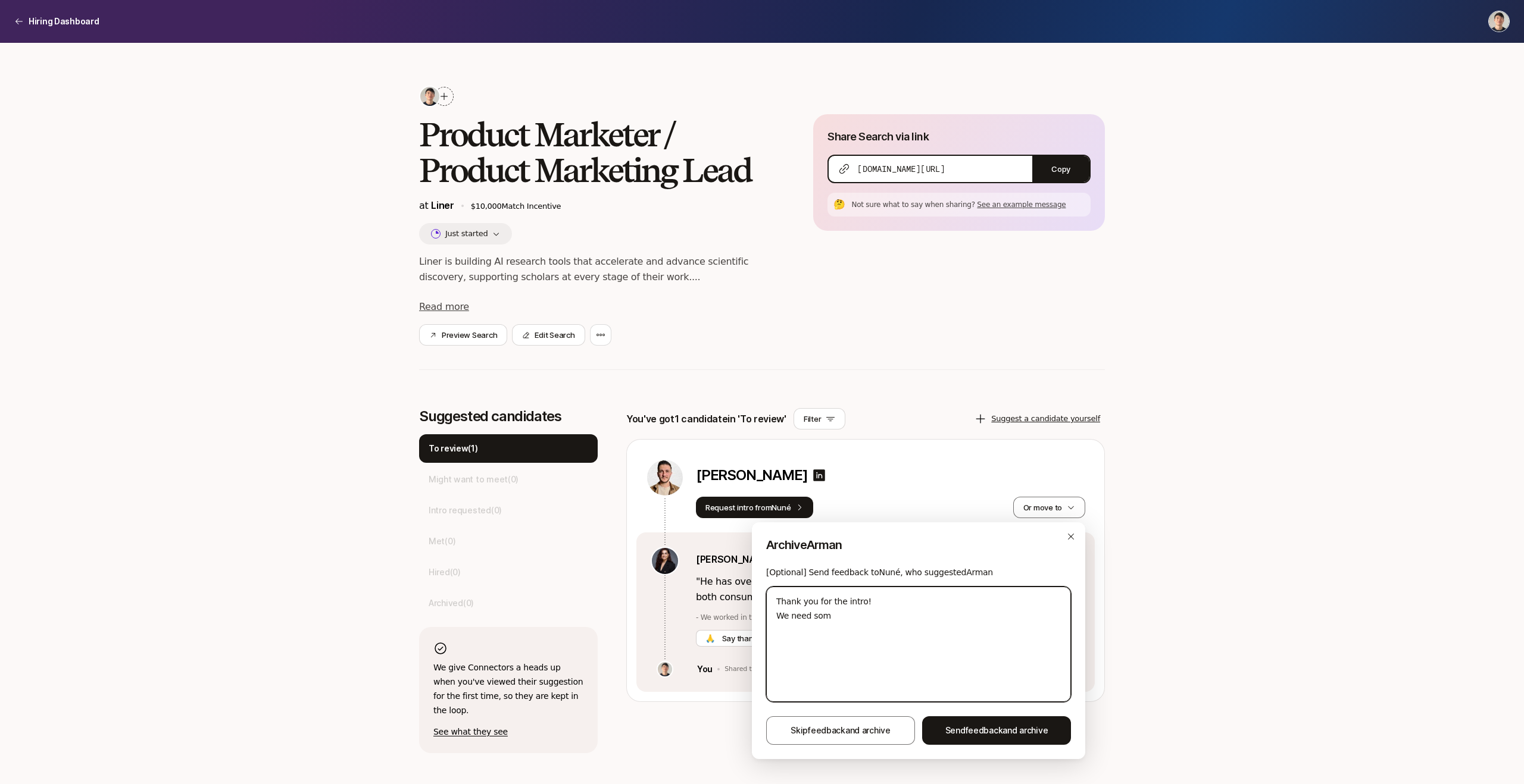
type textarea "Thank you for the intro! We need some"
type textarea "x"
type textarea "Thank you for the intro! We need someo"
type textarea "x"
type textarea "Thank you for the intro! We need someon"
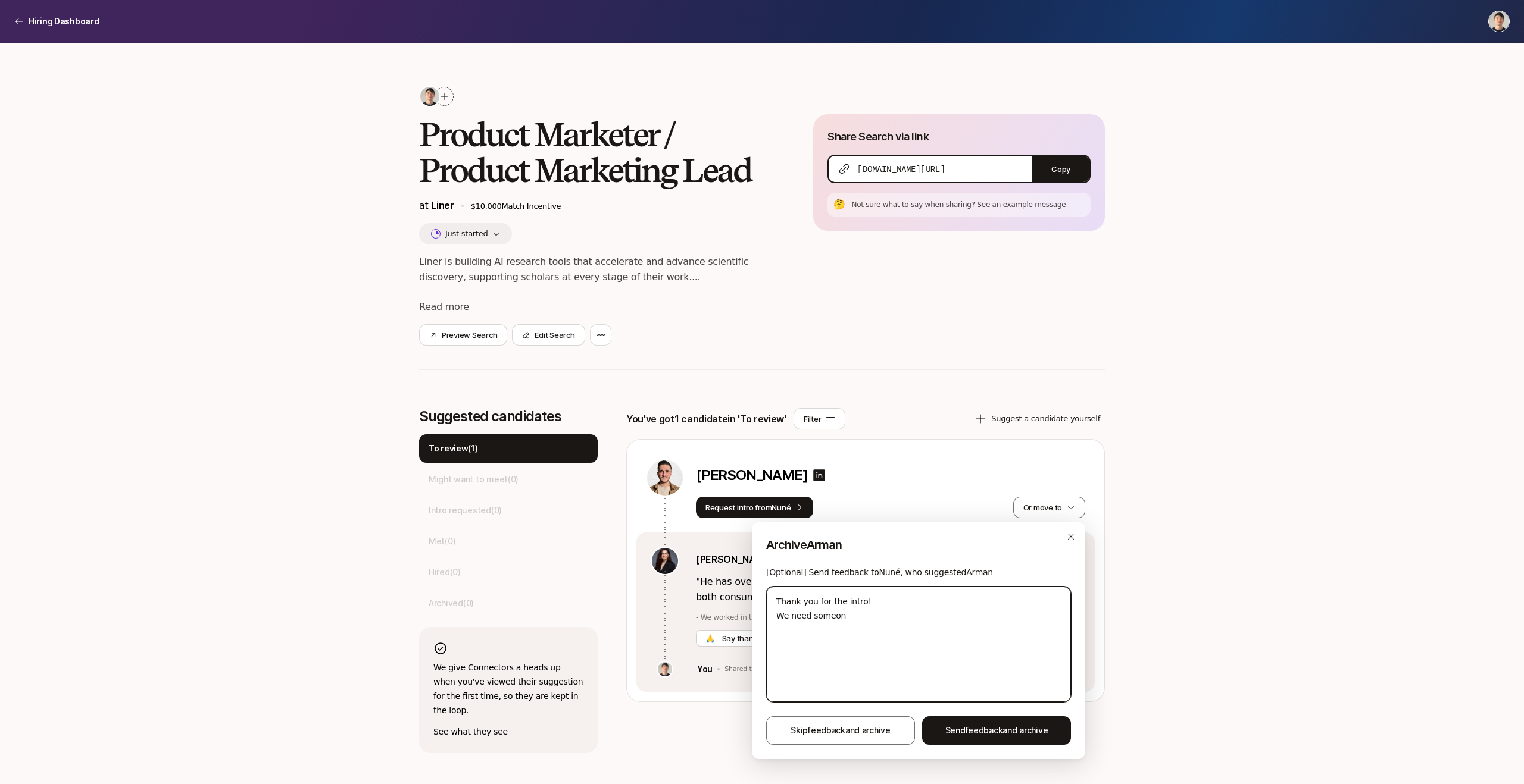
type textarea "x"
type textarea "Thank you for the intro! We need someone"
type textarea "x"
type textarea "Thank you for the intro! We need someone"
type textarea "x"
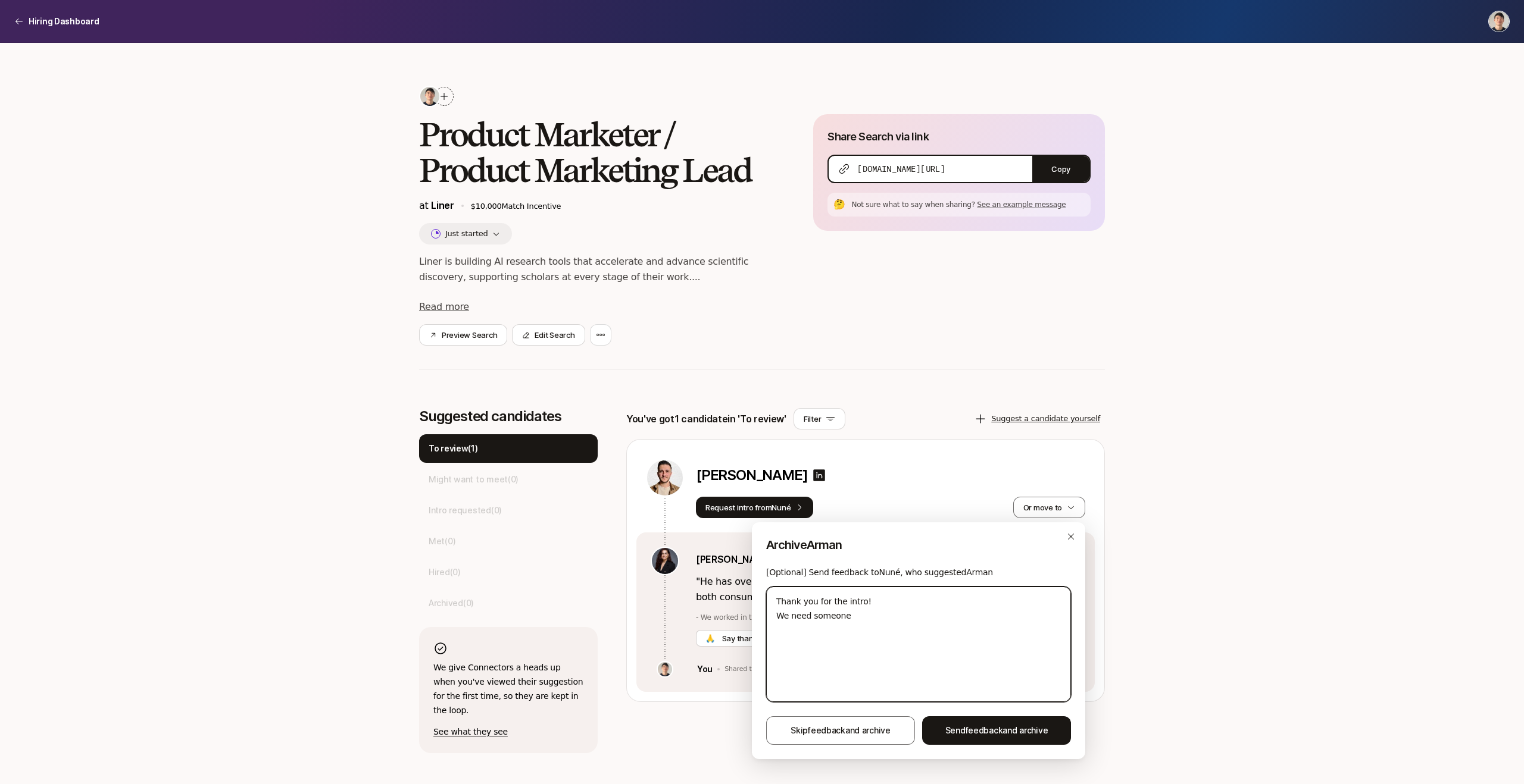
type textarea "Thank you for the intro! We need someone w"
type textarea "x"
type textarea "Thank you for the intro! We need someone wh"
type textarea "x"
type textarea "Thank you for the intro! We need someone who"
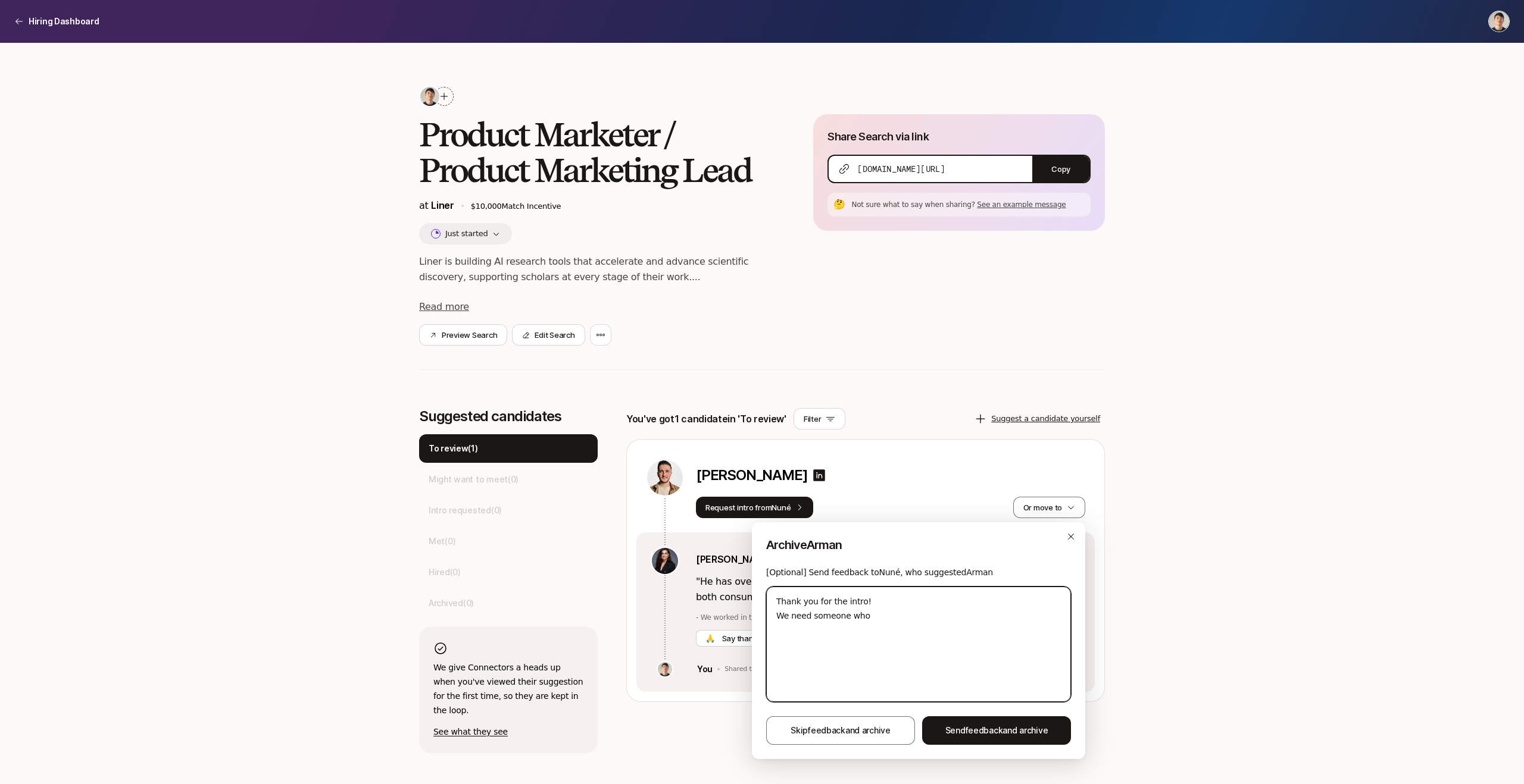
type textarea "x"
type textarea "Thank you for the intro! We need someone who"
type textarea "x"
type textarea "Thank you for the intro! We need someone who h"
type textarea "x"
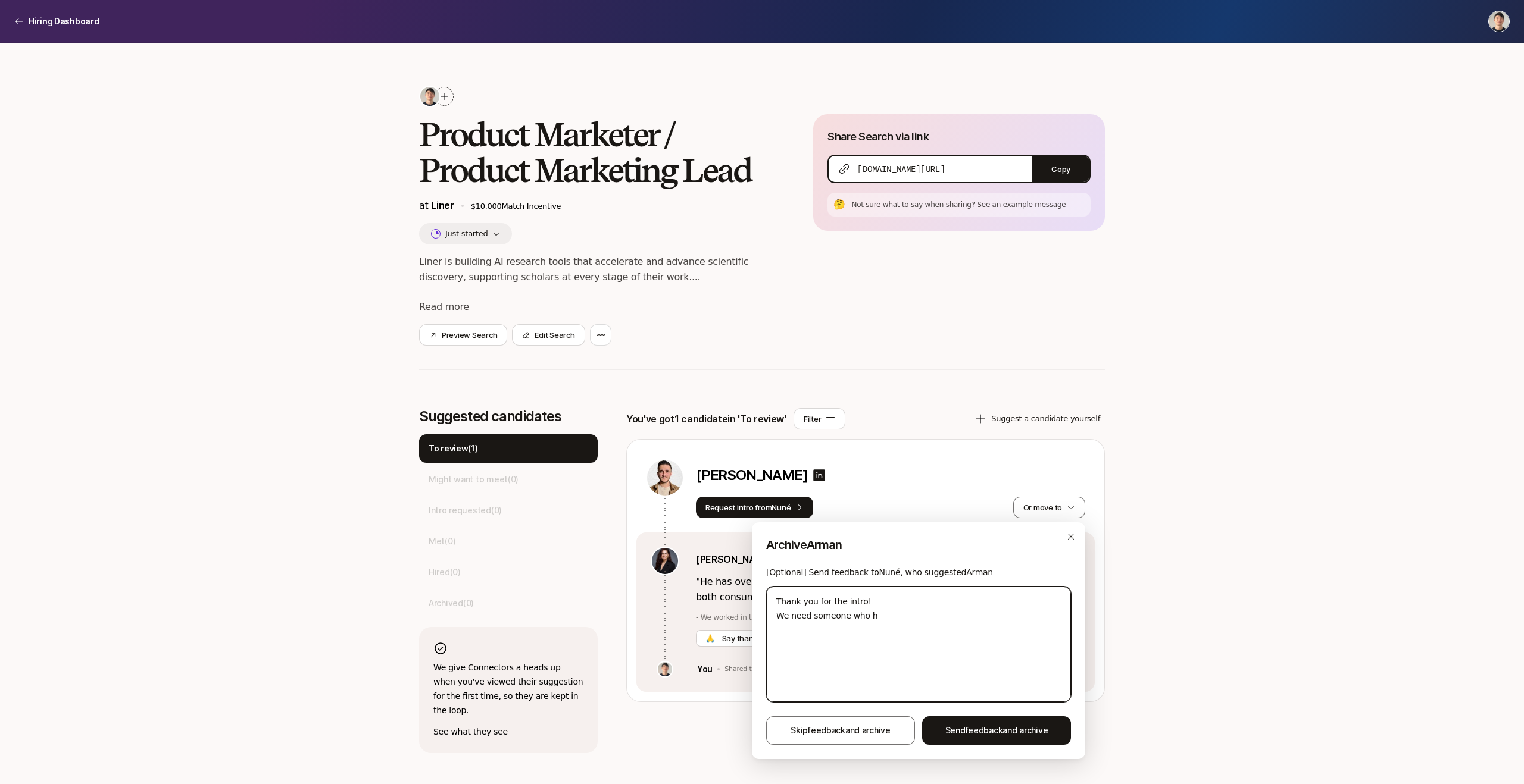
type textarea "Thank you for the intro! We need someone who ha"
type textarea "x"
type textarea "Thank you for the intro! We need someone who has"
type textarea "x"
type textarea "Thank you for the intro! We need someone who has"
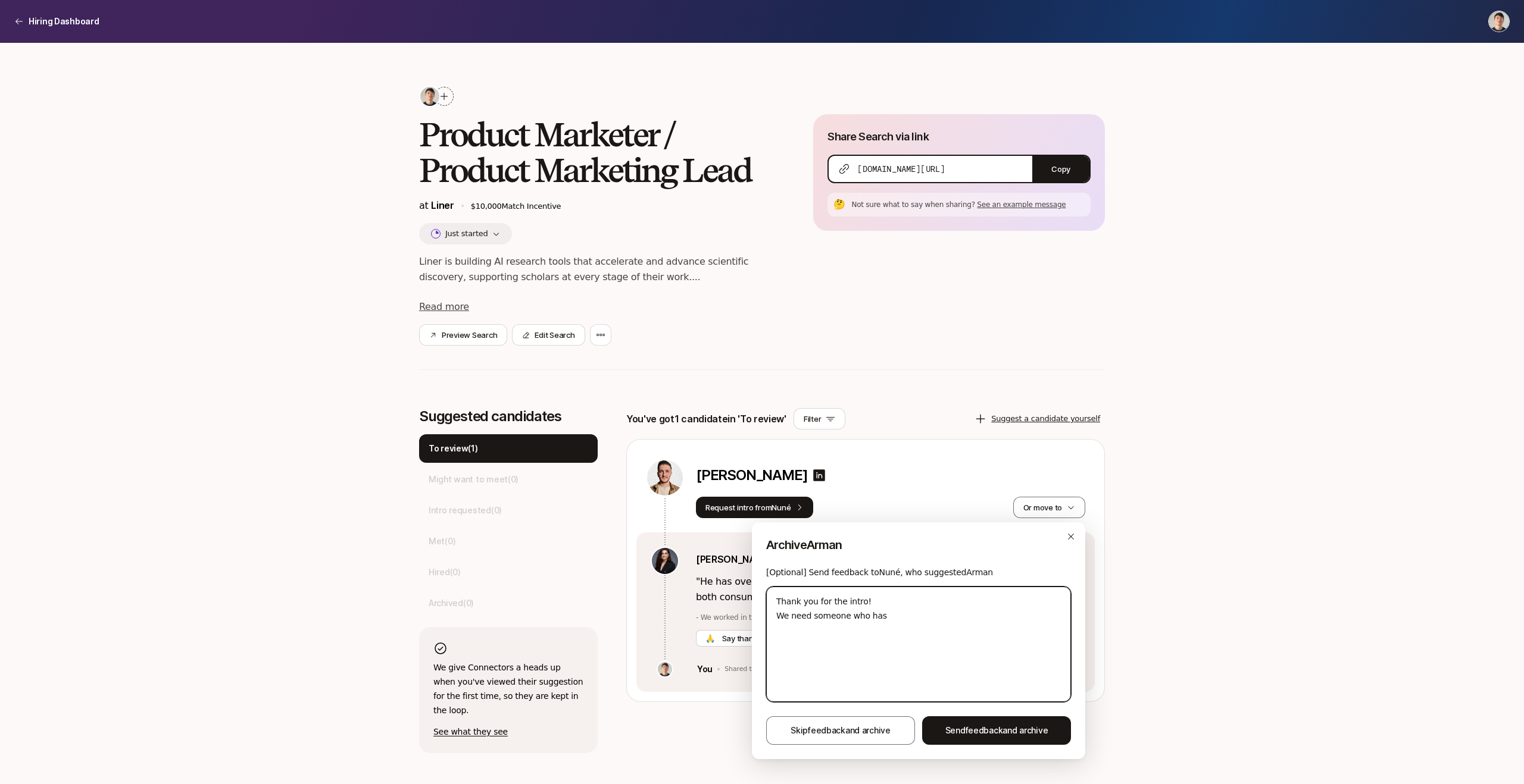
type textarea "x"
type textarea "Thank you for the intro! We need someone who has w"
type textarea "x"
type textarea "Thank you for the intro! We need someone who has wor"
type textarea "x"
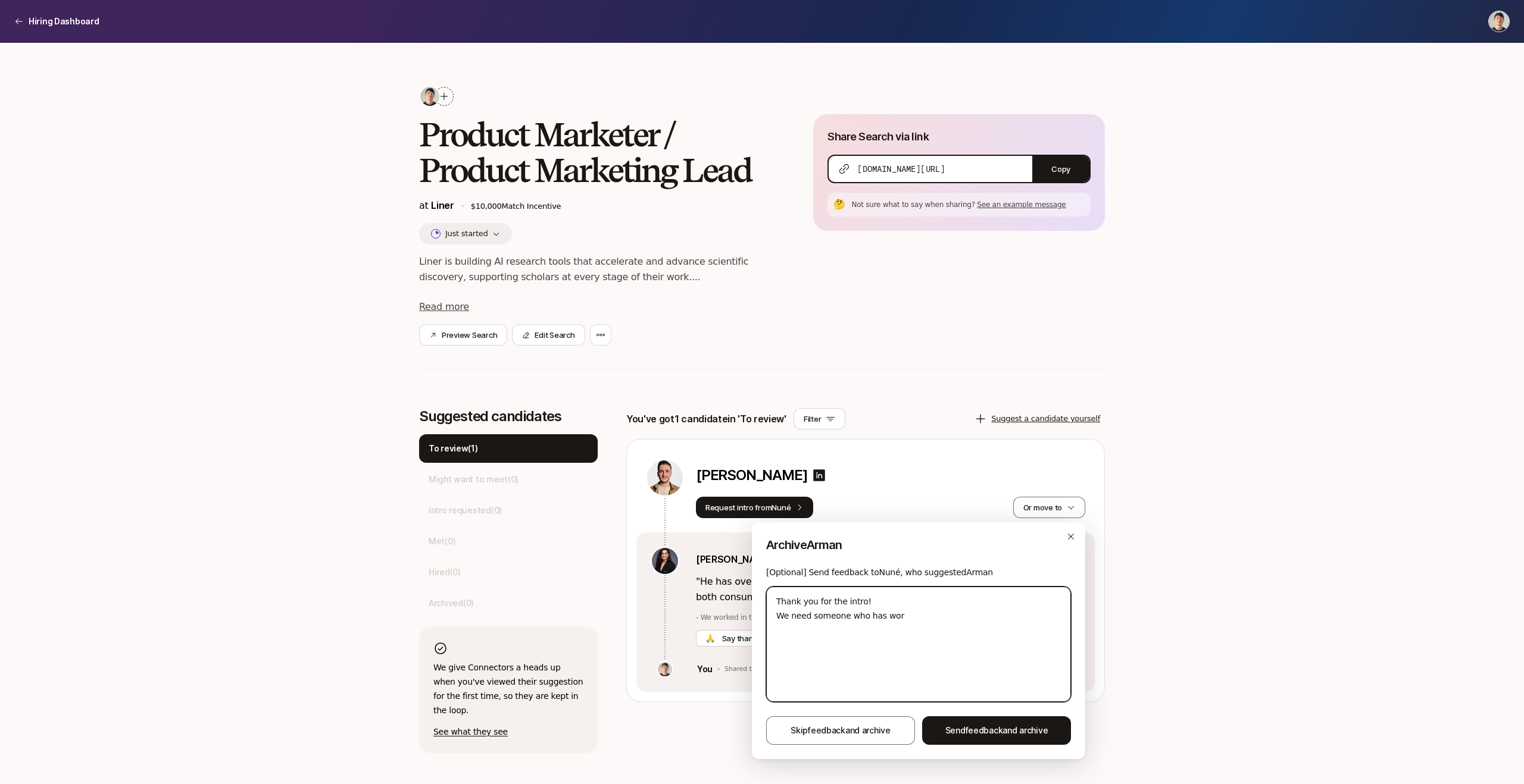
type textarea "Thank you for the intro! We need someone who has work"
type textarea "x"
type textarea "Thank you for the intro! We need someone who has worke"
type textarea "x"
type textarea "Thank you for the intro! We need someone who has worked"
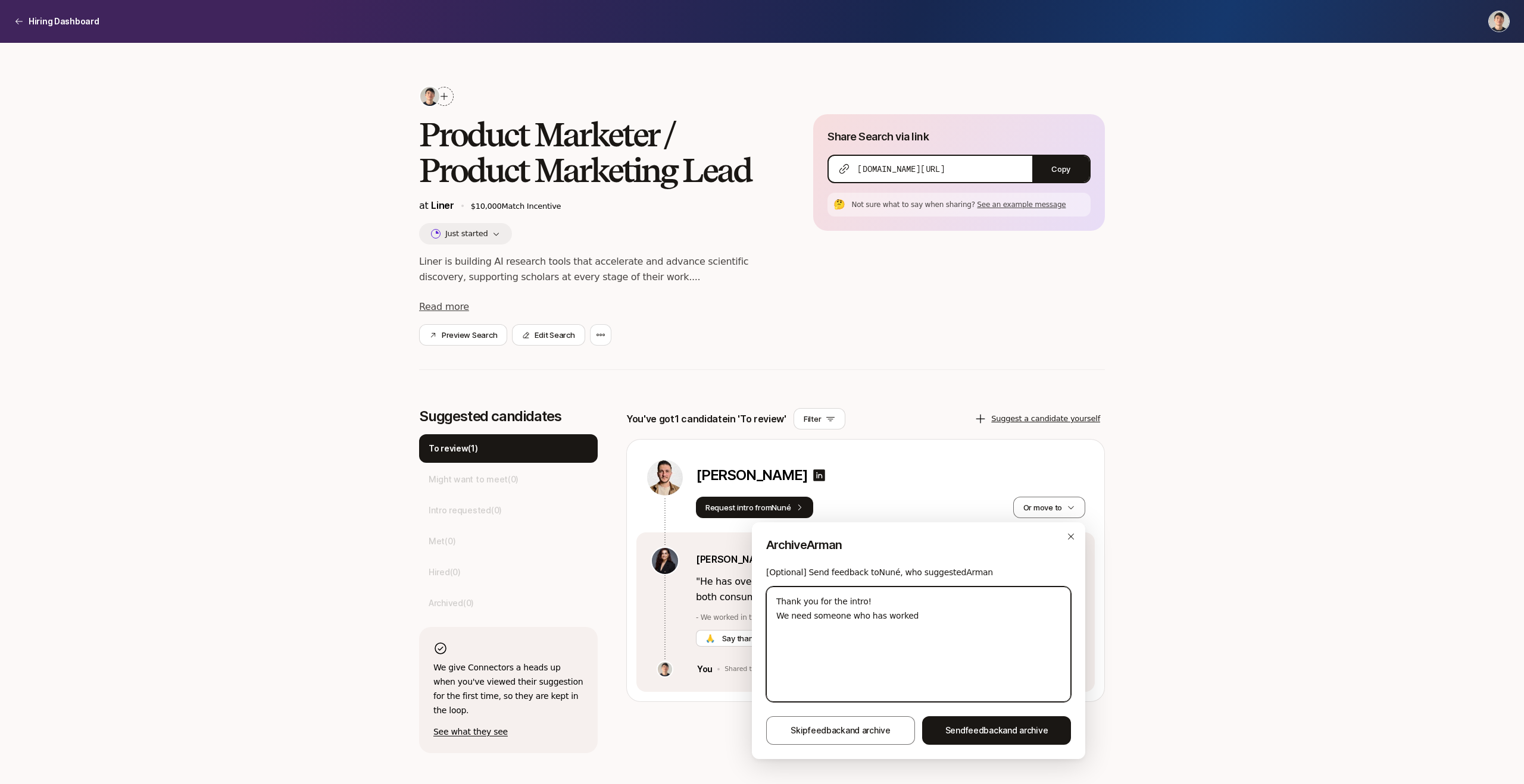
type textarea "x"
type textarea "Thank you for the intro! We need someone who has worked"
type textarea "x"
type textarea "Thank you for the intro! We need someone who has worked i"
type textarea "x"
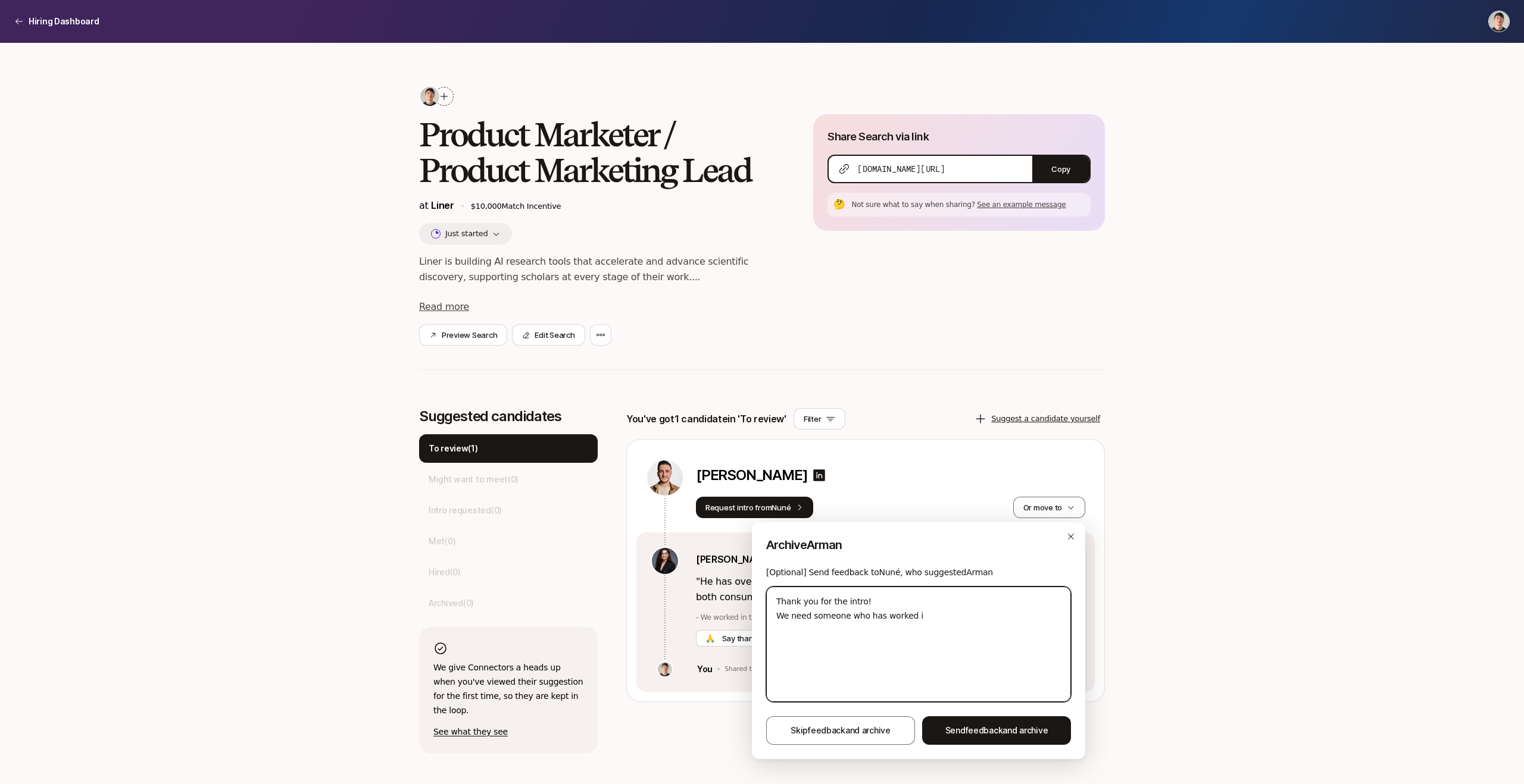
type textarea "Thank you for the intro! We need someone who has worked in"
type textarea "x"
type textarea "Thank you for the intro! We need someone who has worked in"
type textarea "x"
type textarea "Thank you for the intro! We need someone who has worked in t"
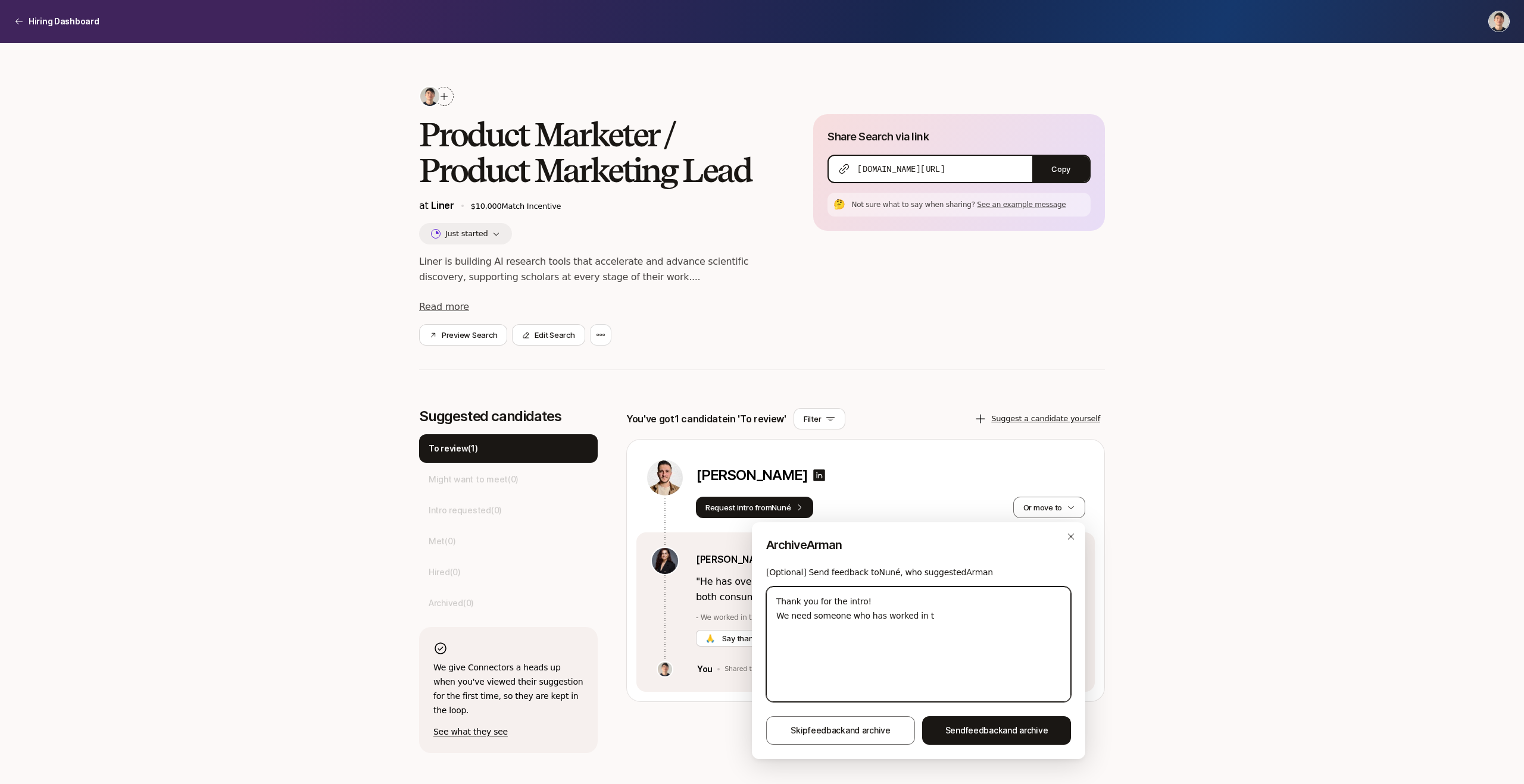
type textarea "x"
type textarea "Thank you for the intro! We need someone who has worked in th"
type textarea "x"
type textarea "Thank you for the intro! We need someone who has worked in the"
type textarea "x"
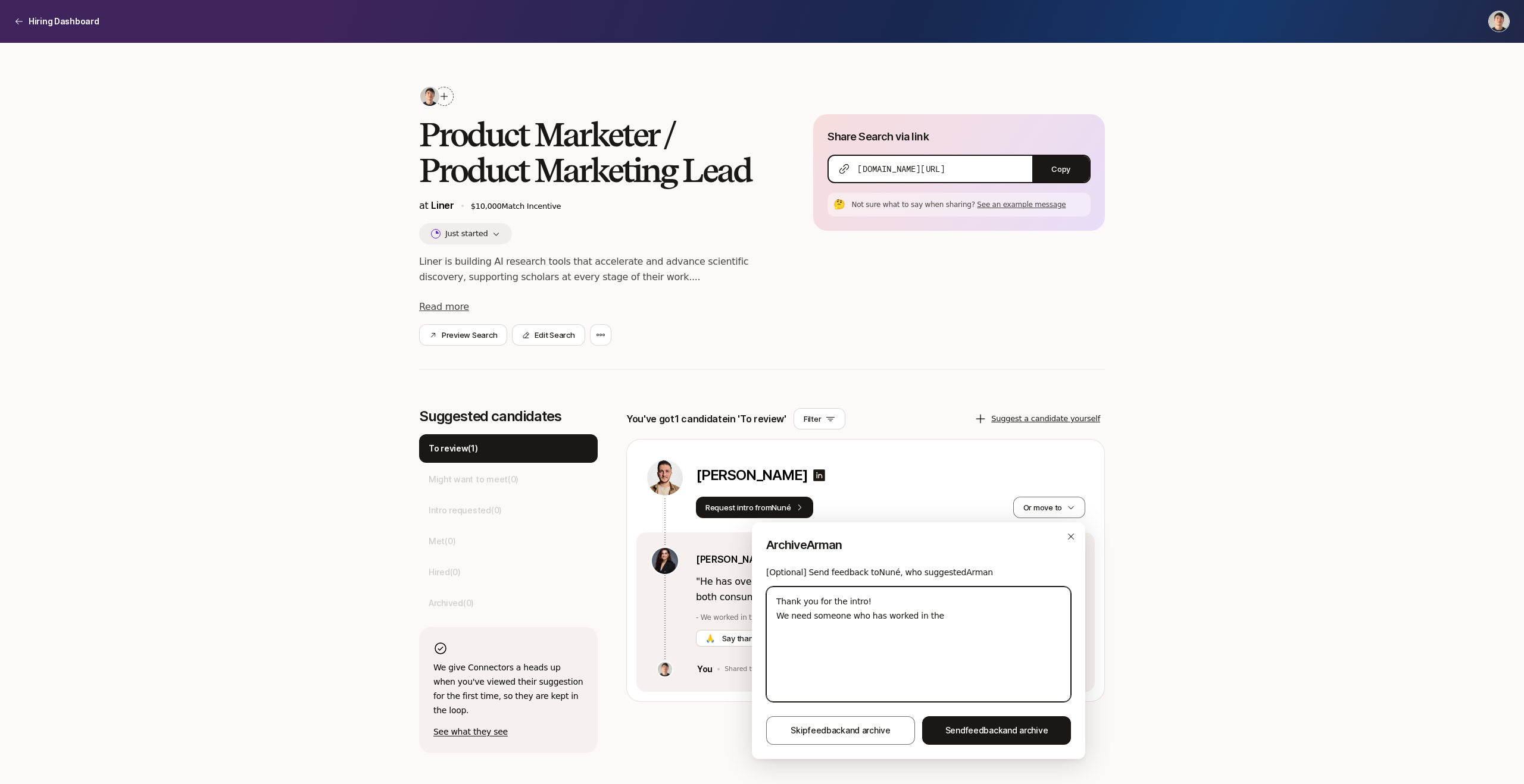
type textarea "Thank you for the intro! We need someone who has worked in the"
type textarea "x"
type textarea "Thank you for the intro! We need someone who has worked in the"
type textarea "x"
type textarea "Thank you for the intro! We need someone who has worked in th"
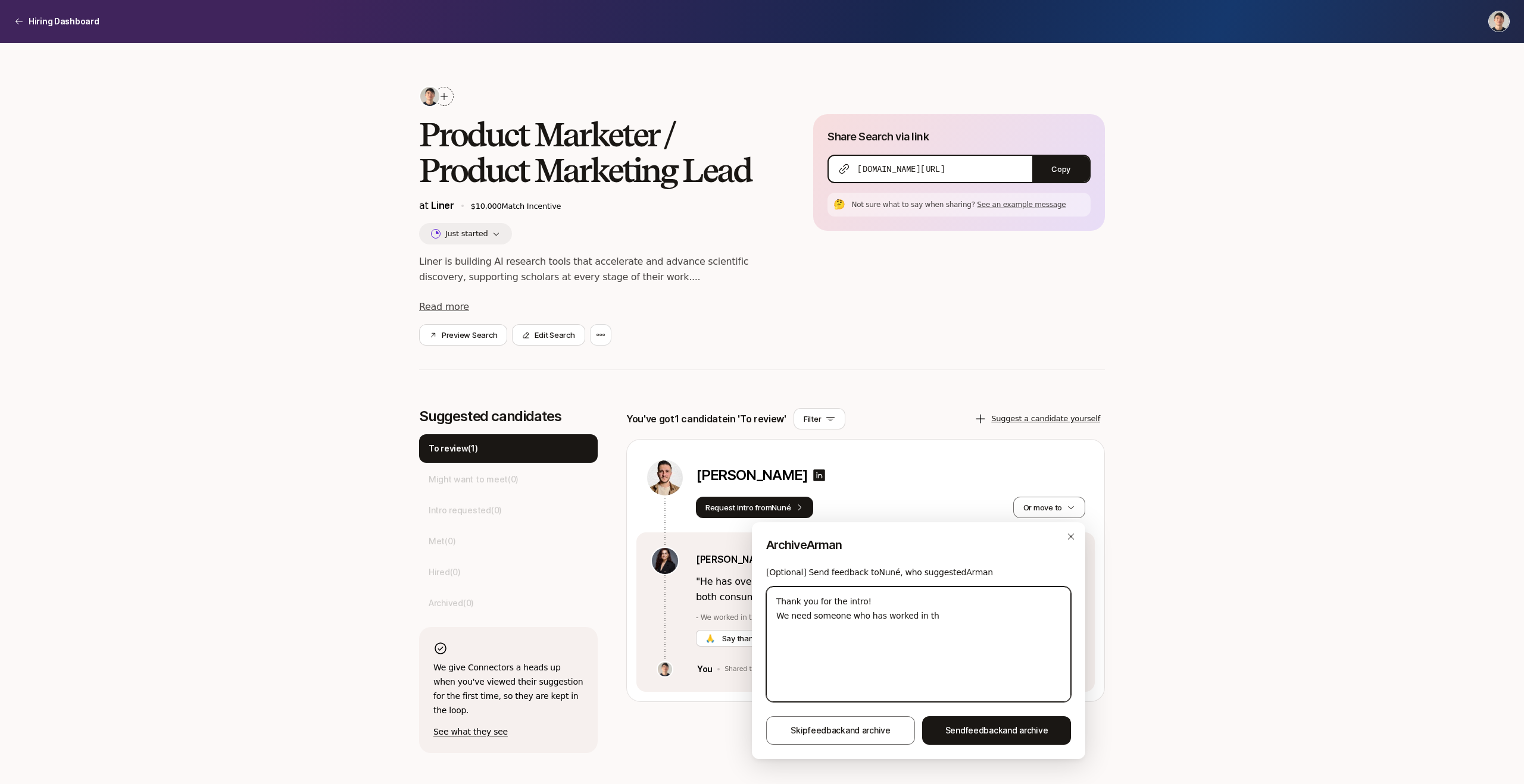
type textarea "x"
type textarea "Thank you for the intro! We need someone who has worked in t"
type textarea "x"
type textarea "Thank you for the intro! We need someone who has worked in"
type textarea "x"
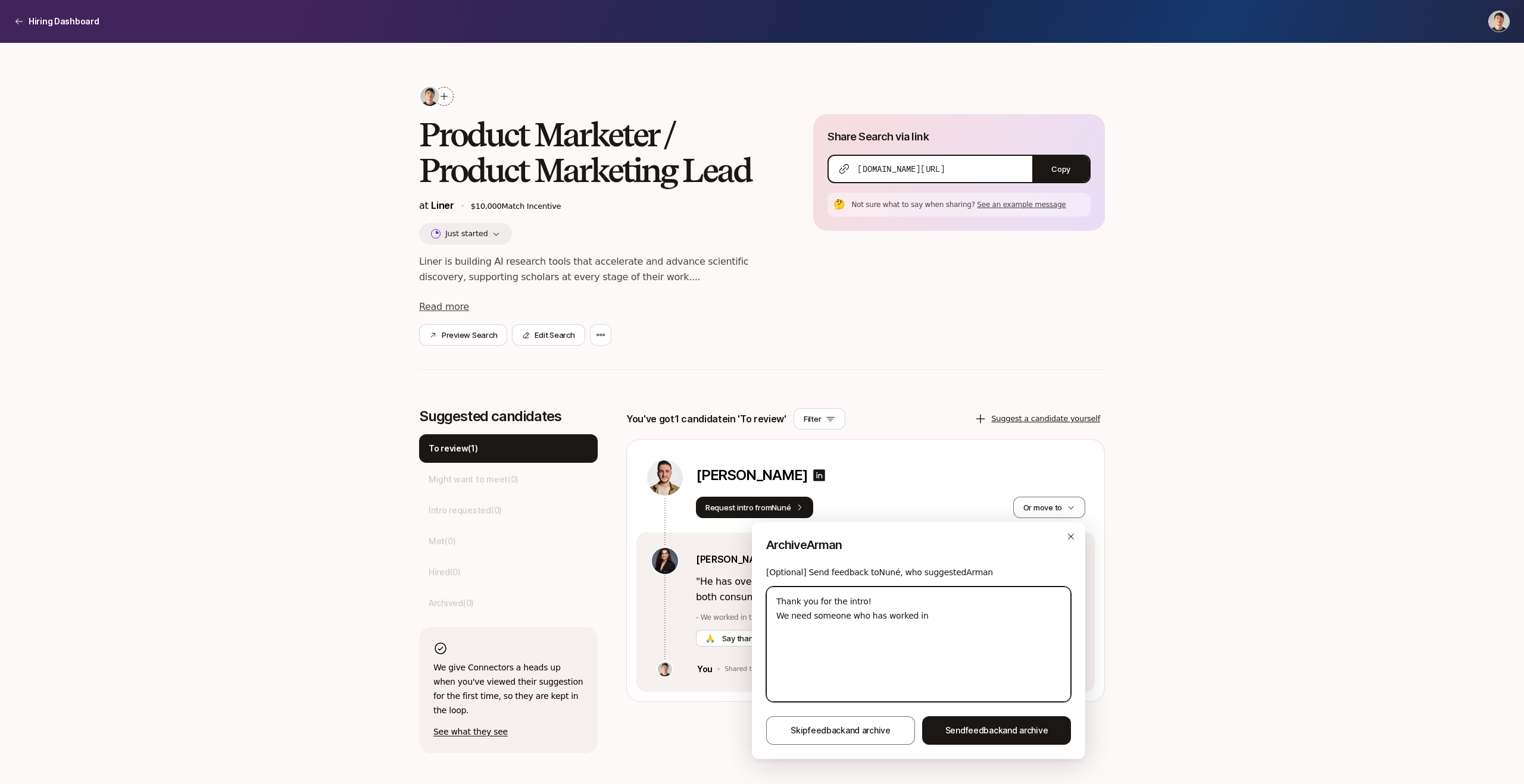
type textarea "Thank you for the intro! We need someone who has worked in"
type textarea "x"
type textarea "Thank you for the intro! We need someone who has worked i"
type textarea "x"
type textarea "Thank you for the intro! We need someone who has worked"
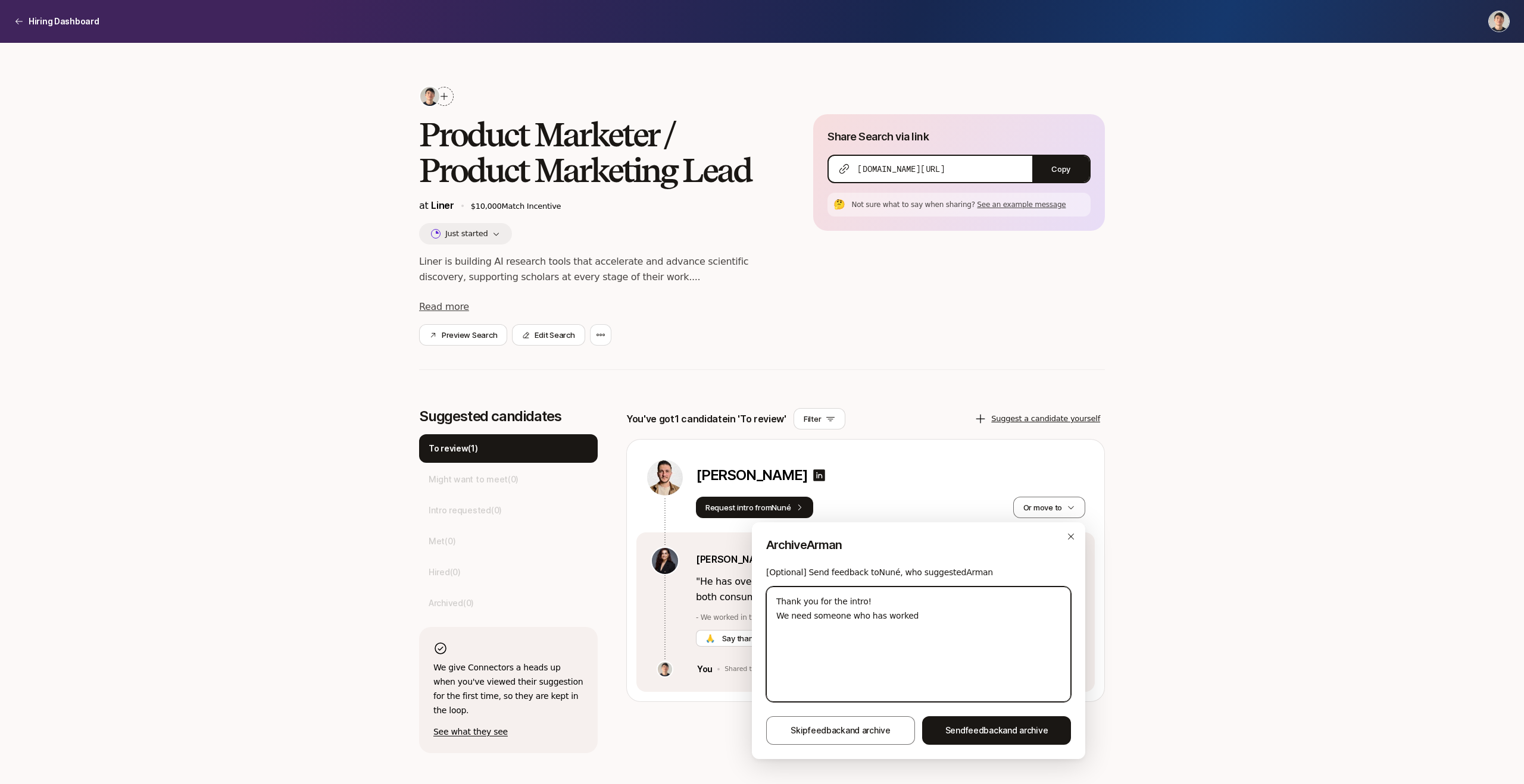
type textarea "x"
type textarea "Thank you for the intro! We need someone who has worked i"
type textarea "x"
type textarea "Thank you for the intro! We need someone who has worked in"
type textarea "x"
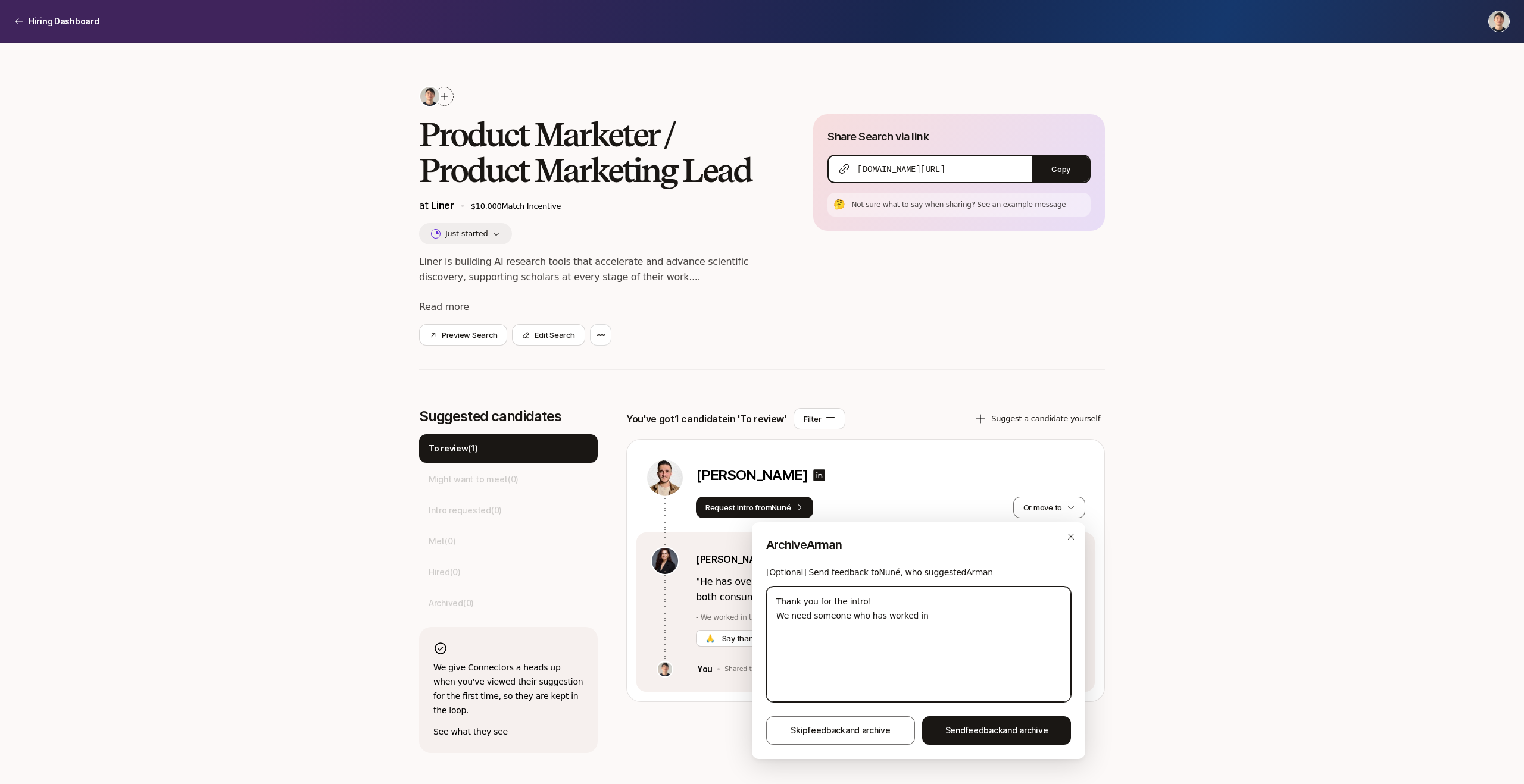
type textarea "Thank you for the intro! We need someone who has worked in"
type textarea "x"
type textarea "Thank you for the intro! We need someone who has worked in t"
type textarea "x"
type textarea "Thank you for the intro! We need someone who has worked in th"
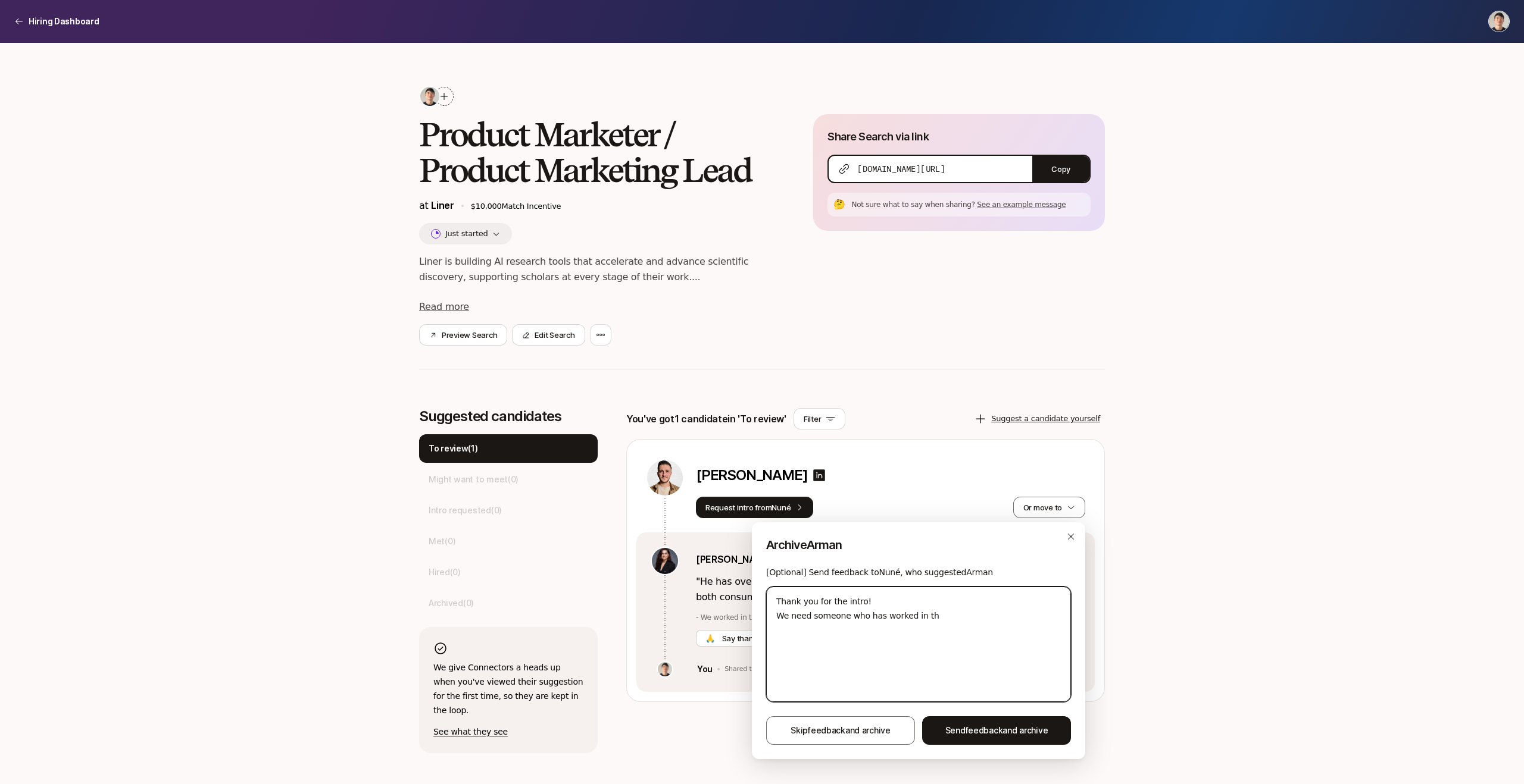
type textarea "x"
type textarea "Thank you for the intro! We need someone who has worked in the"
type textarea "x"
type textarea "Thank you for the intro! We need someone who has worked in the"
type textarea "x"
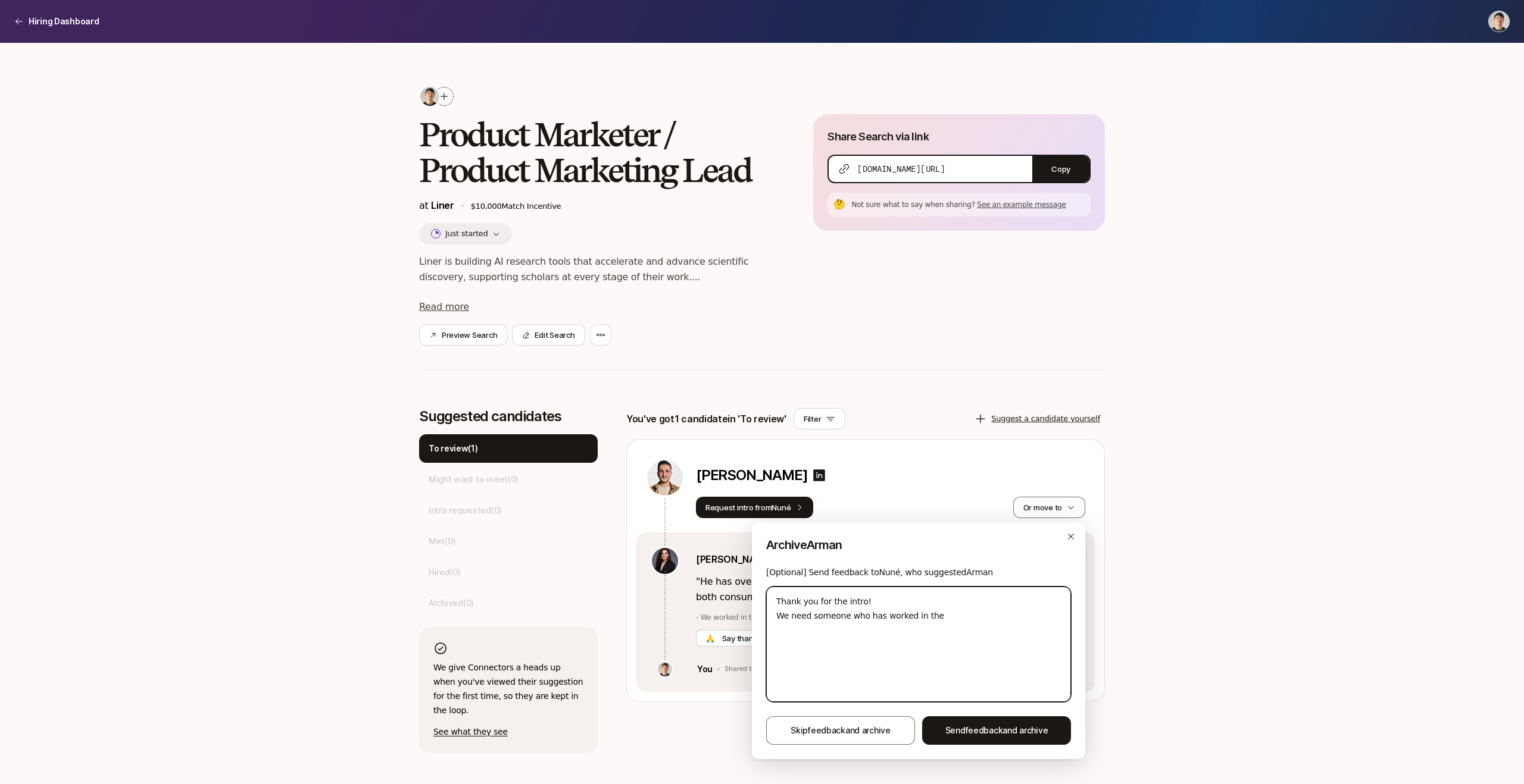
type textarea "Thank you for the intro! We need someone who has worked in the U"
type textarea "x"
type textarea "Thank you for the intro! We need someone who has worked in the UI"
type textarea "x"
type textarea "Thank you for the intro! We need someone who has worked in the UIS"
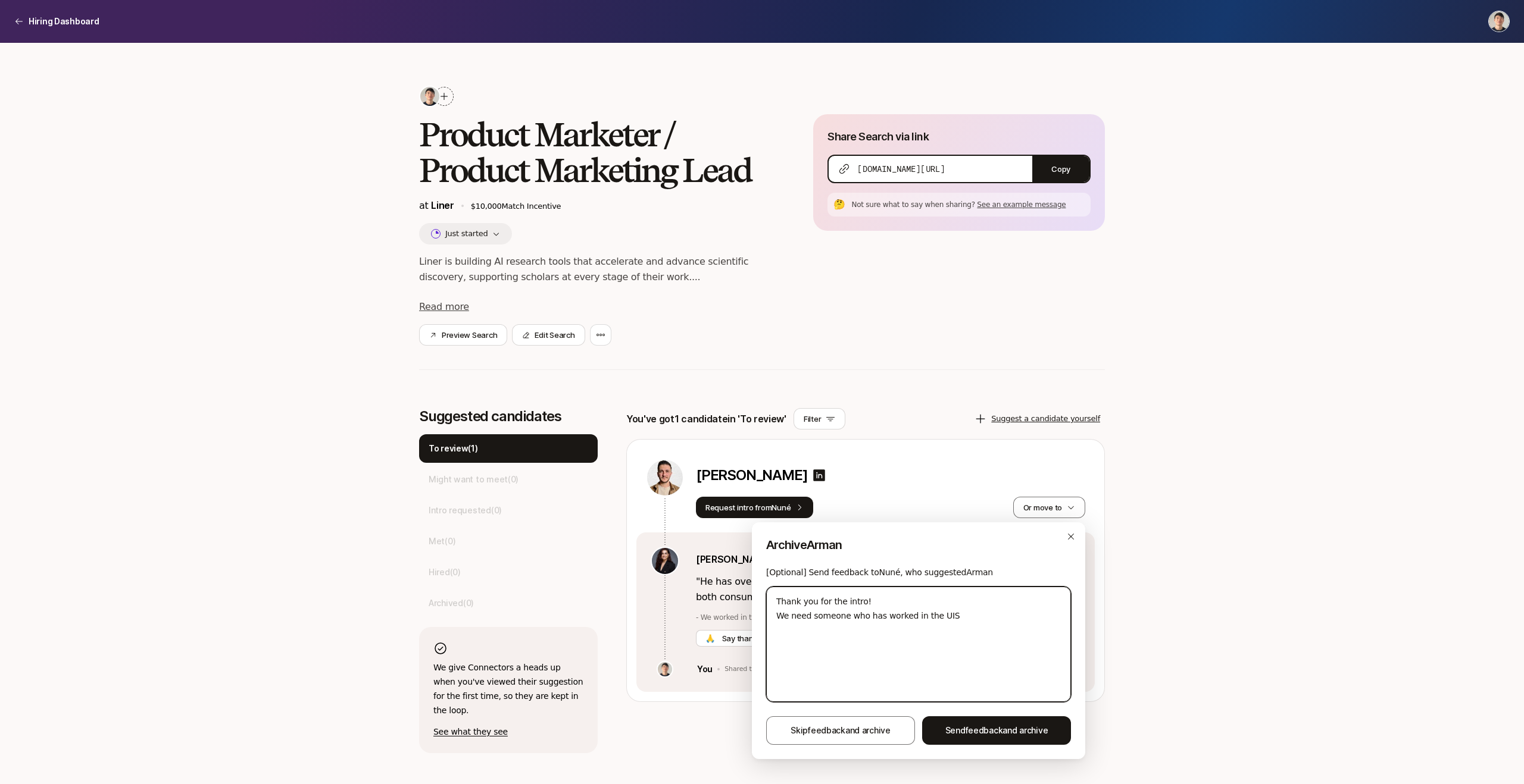
type textarea "x"
type textarea "Thank you for the intro! We need someone who has worked in the UI"
type textarea "x"
type textarea "Thank you for the intro! We need someone who has worked in the U"
type textarea "x"
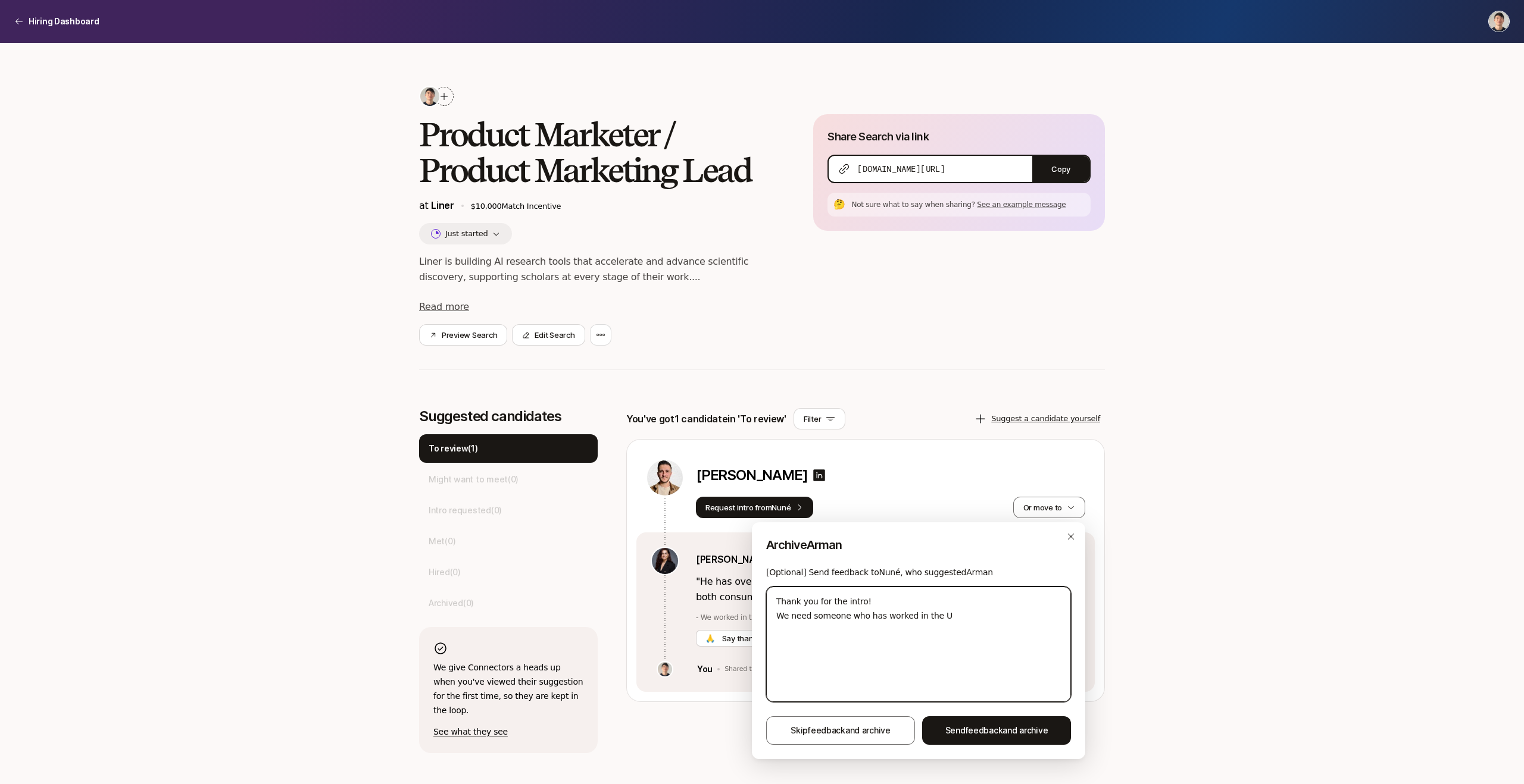
type textarea "Thank you for the intro! We need someone who has worked in the [GEOGRAPHIC_DATA]"
type textarea "x"
type textarea "Thank you for the intro! We need someone who has worked in the [GEOGRAPHIC_DATA]"
type textarea "x"
click at [910, 625] on textarea "Thank you for the intro! We need someone who has worked in the [GEOGRAPHIC_DATA…" at bounding box center [918, 645] width 304 height 116
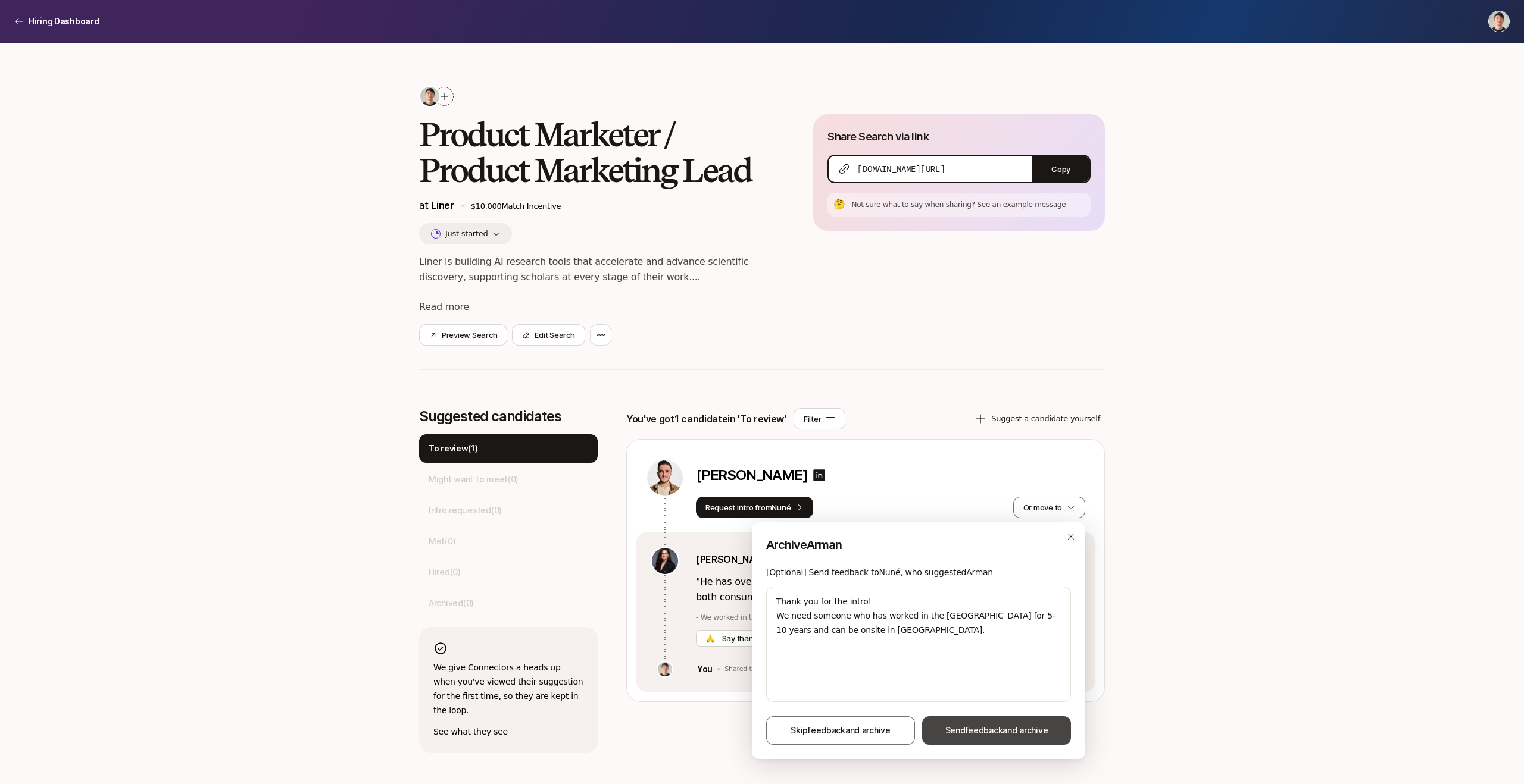
click at [966, 728] on span "feedback" at bounding box center [984, 730] width 38 height 10
